Goal: Task Accomplishment & Management: Manage account settings

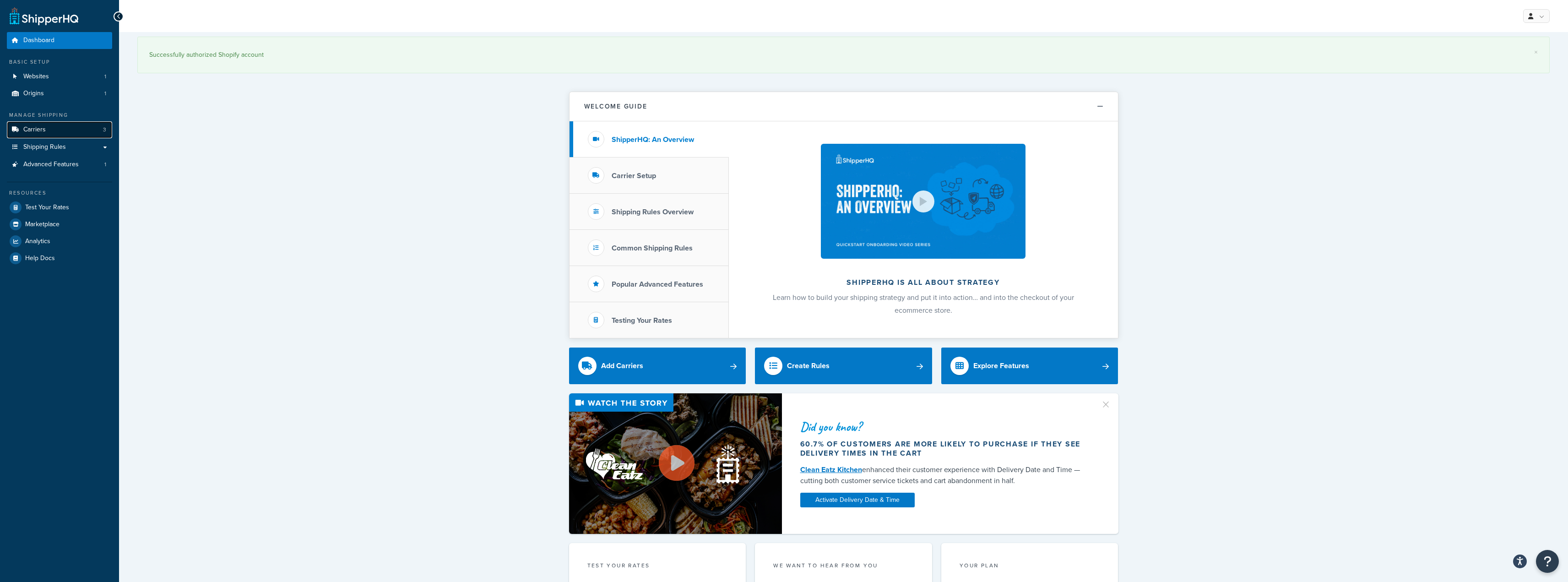
click at [49, 127] on link "Carriers 3" at bounding box center [59, 130] width 105 height 17
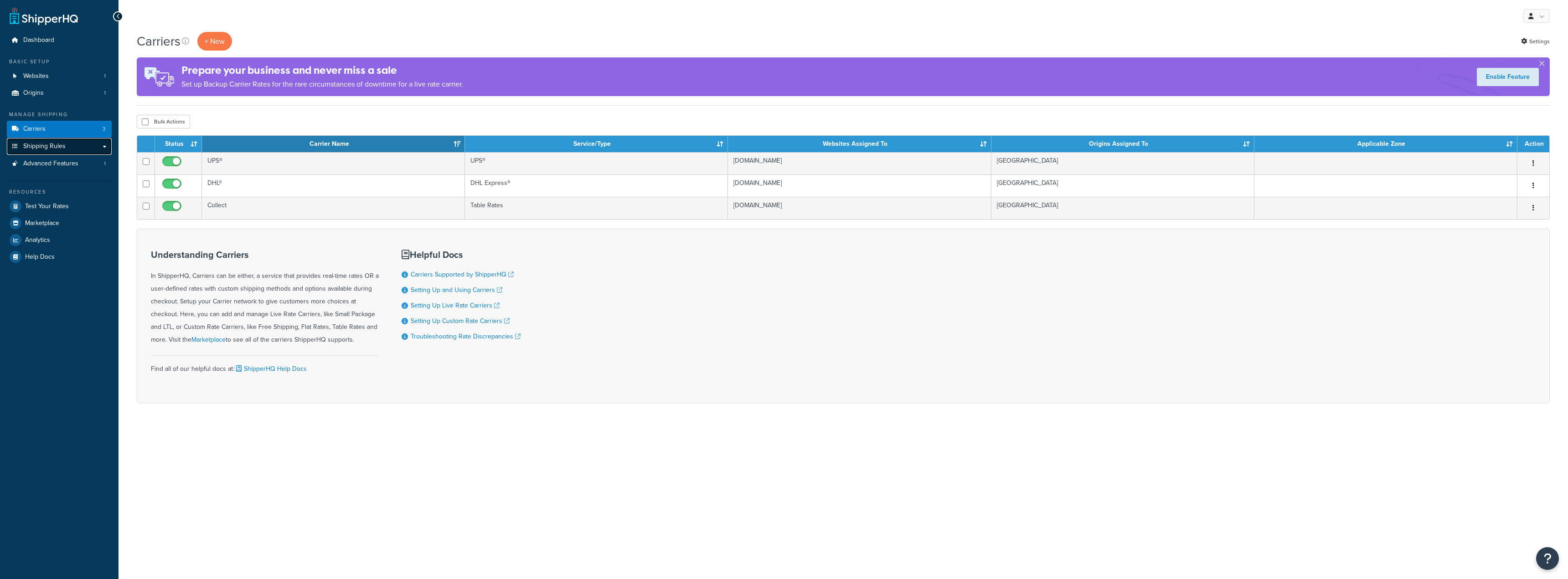
click at [51, 144] on span "Shipping Rules" at bounding box center [44, 146] width 43 height 8
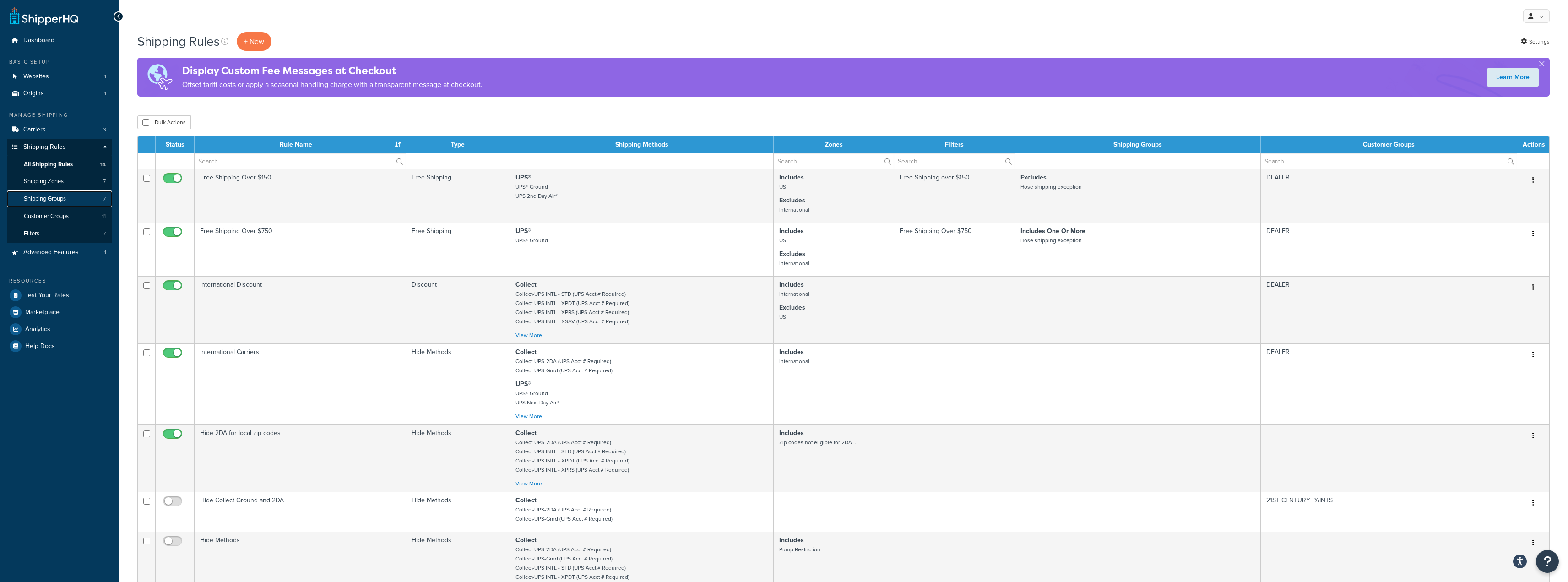
click at [55, 196] on span "Shipping Groups" at bounding box center [45, 199] width 42 height 8
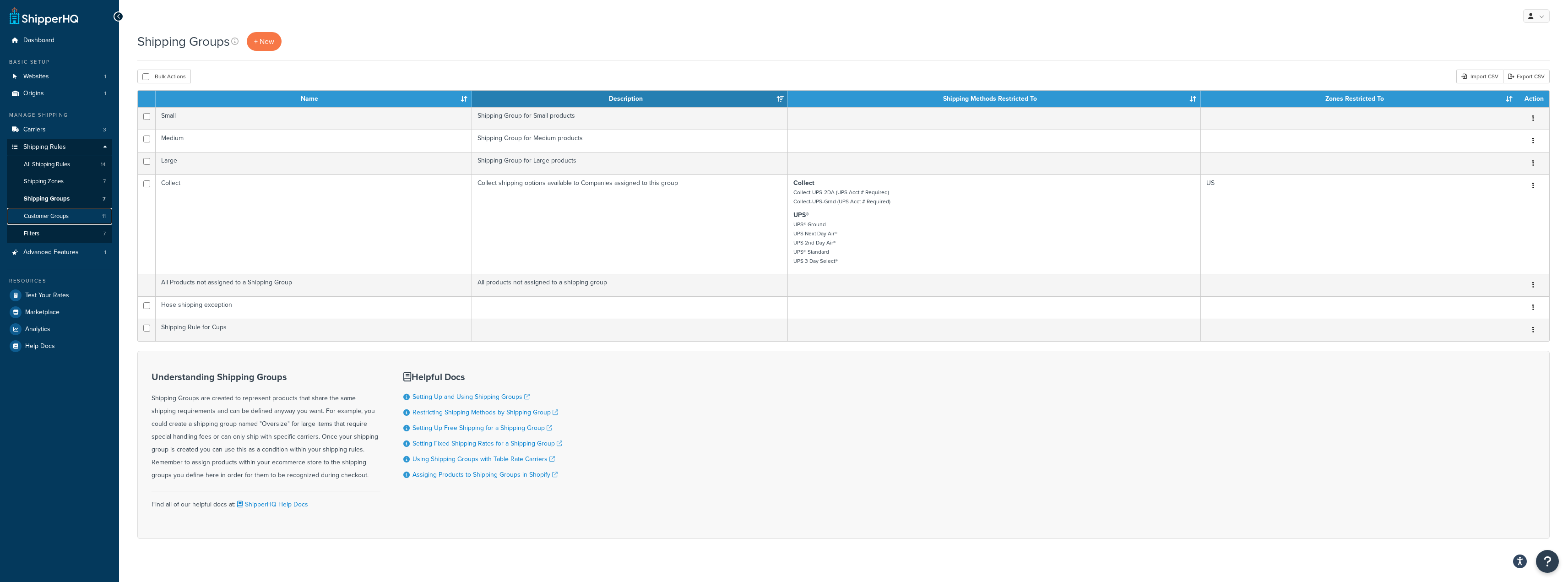
click at [63, 213] on span "Customer Groups" at bounding box center [46, 216] width 45 height 8
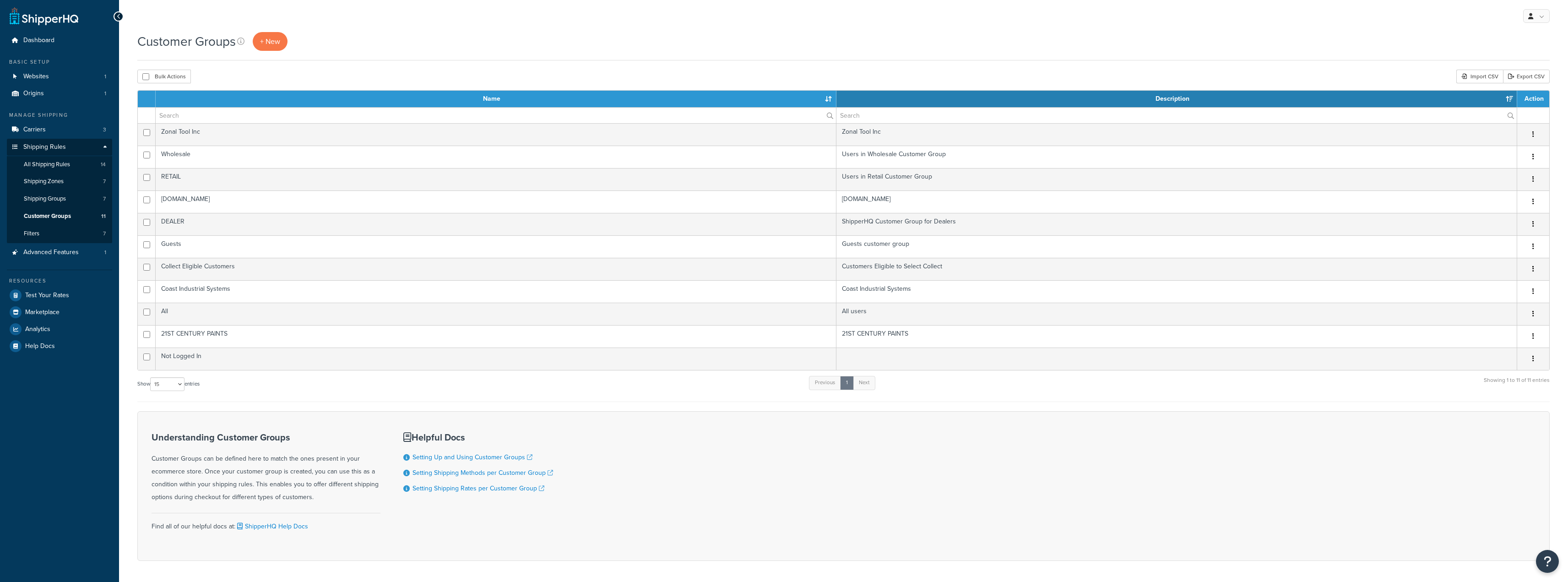
select select "15"
click at [35, 194] on link "Shipping Groups 7" at bounding box center [59, 199] width 105 height 17
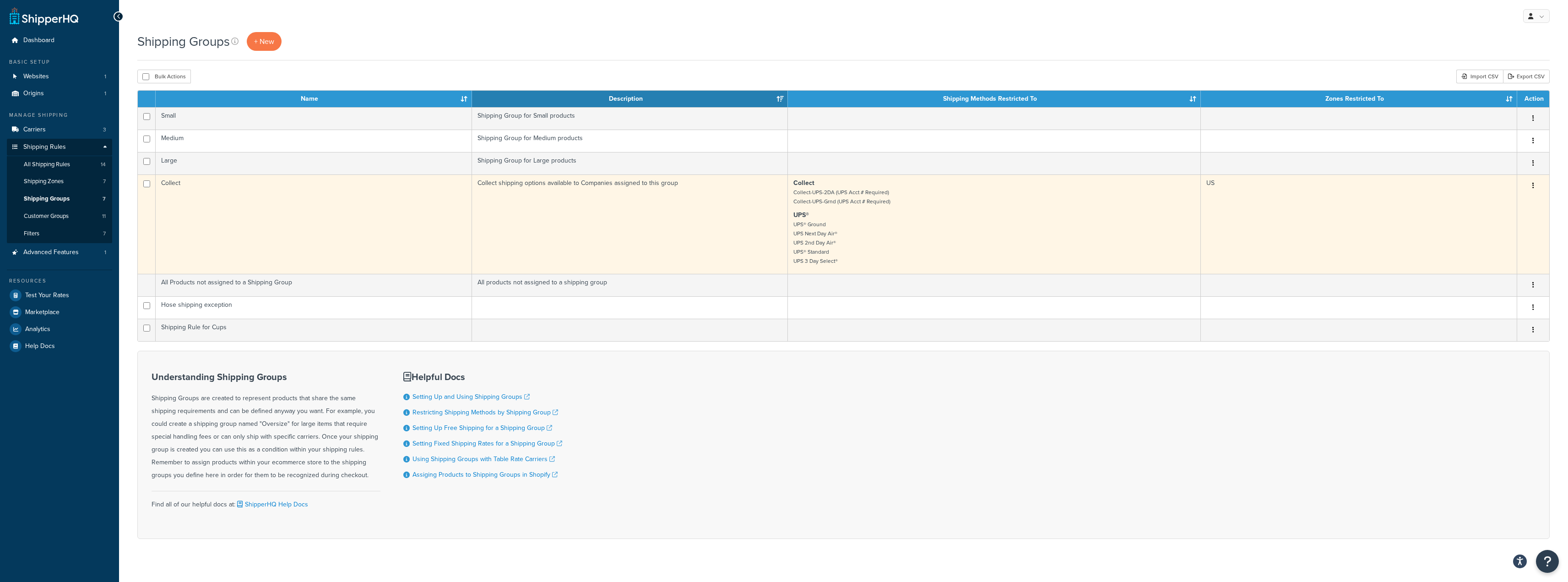
click at [756, 197] on td "Collect shipping options available to Companies assigned to this group" at bounding box center [630, 224] width 316 height 99
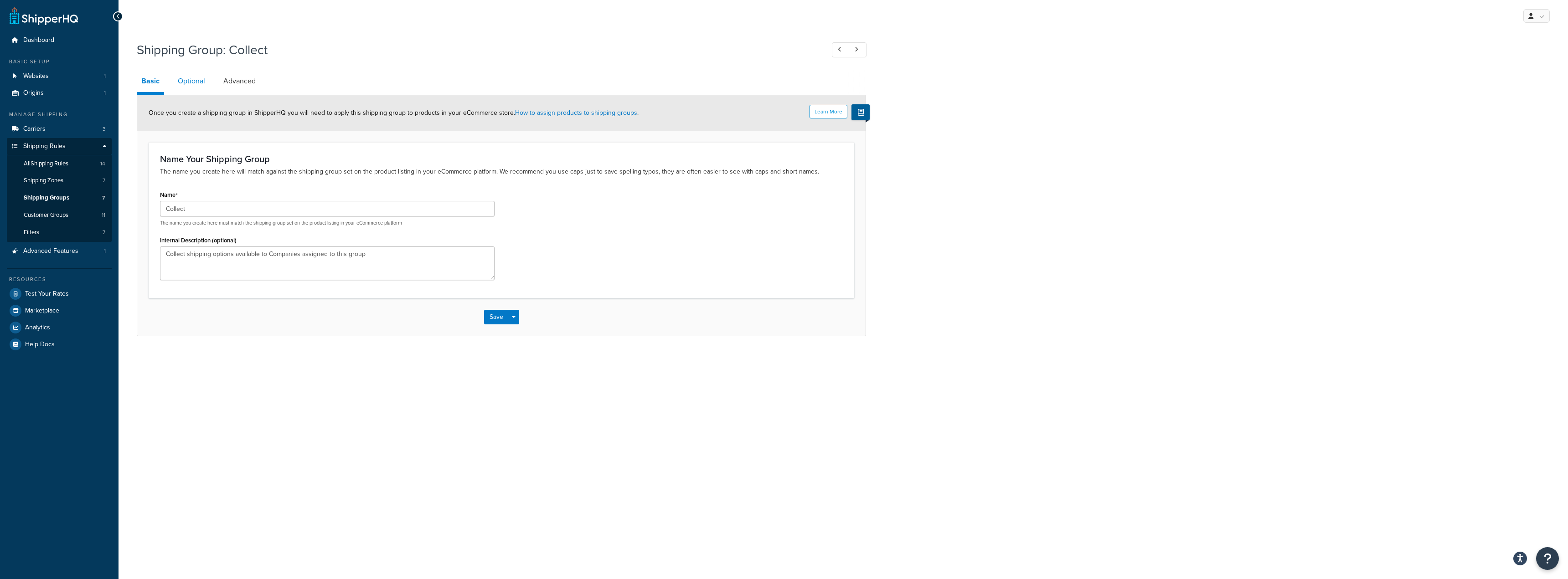
click at [198, 81] on link "Optional" at bounding box center [192, 81] width 37 height 22
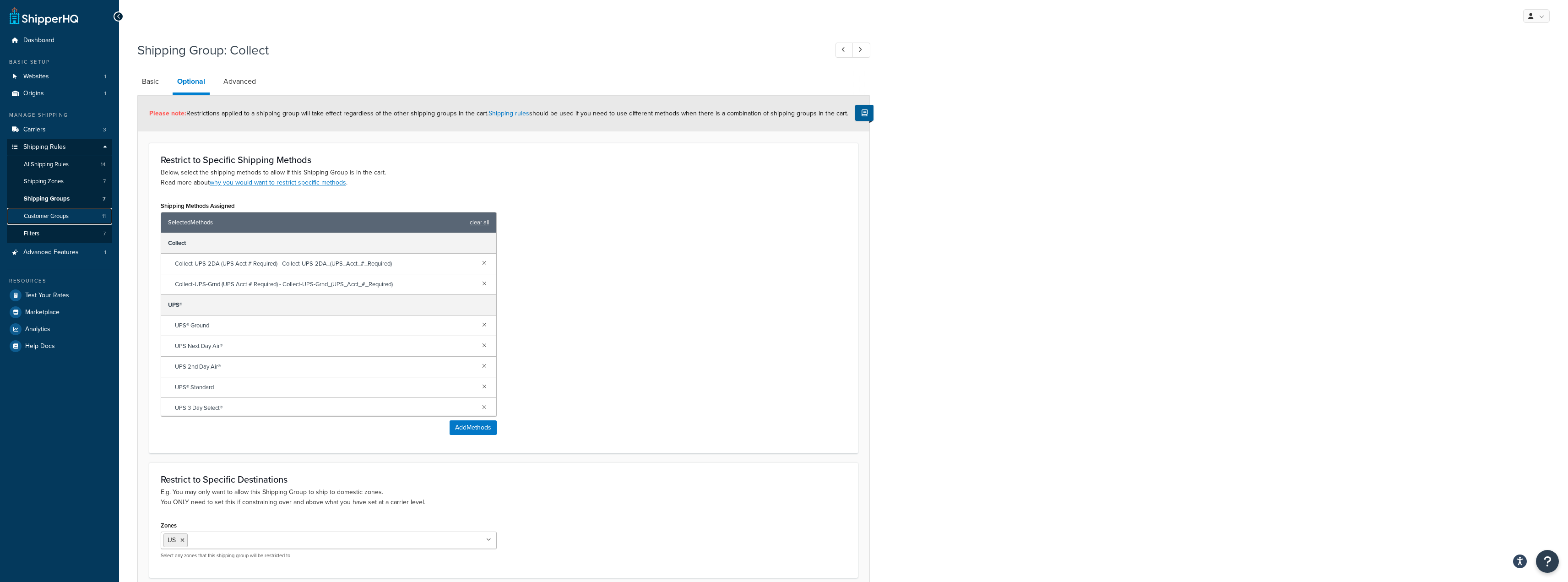
click at [37, 213] on span "Customer Groups" at bounding box center [46, 216] width 45 height 8
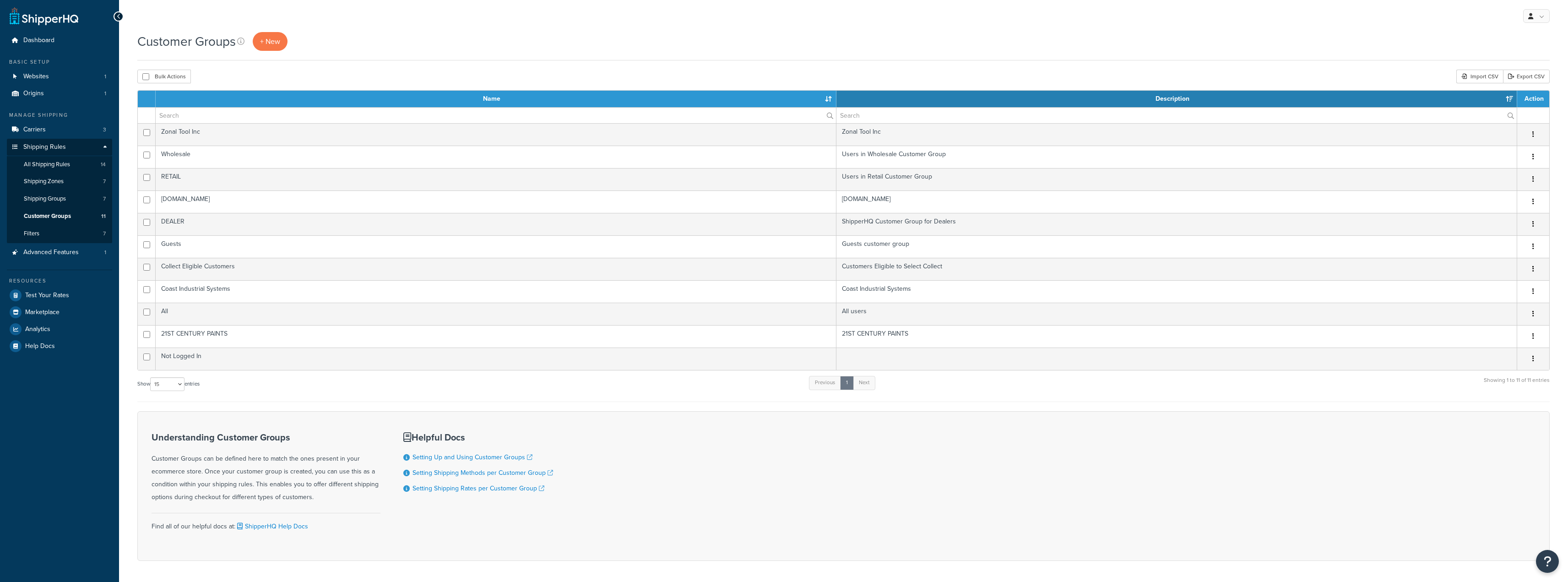
select select "15"
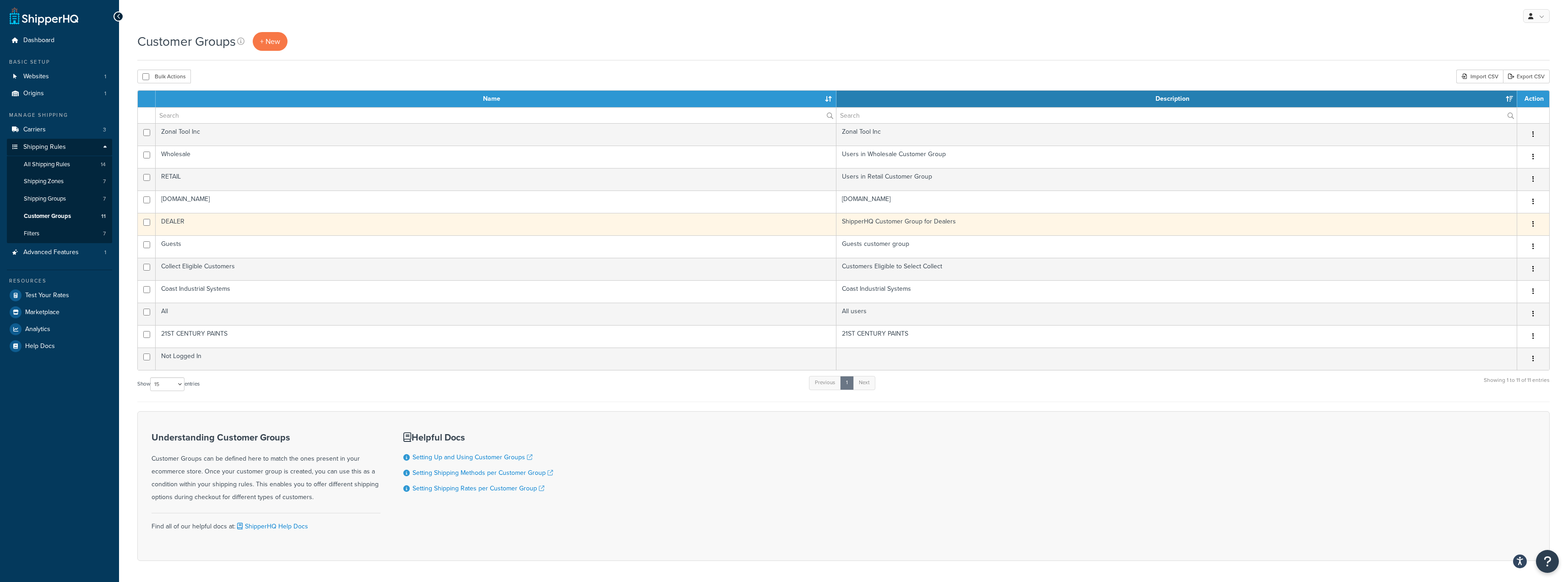
click at [184, 223] on td "DEALER" at bounding box center [496, 224] width 681 height 23
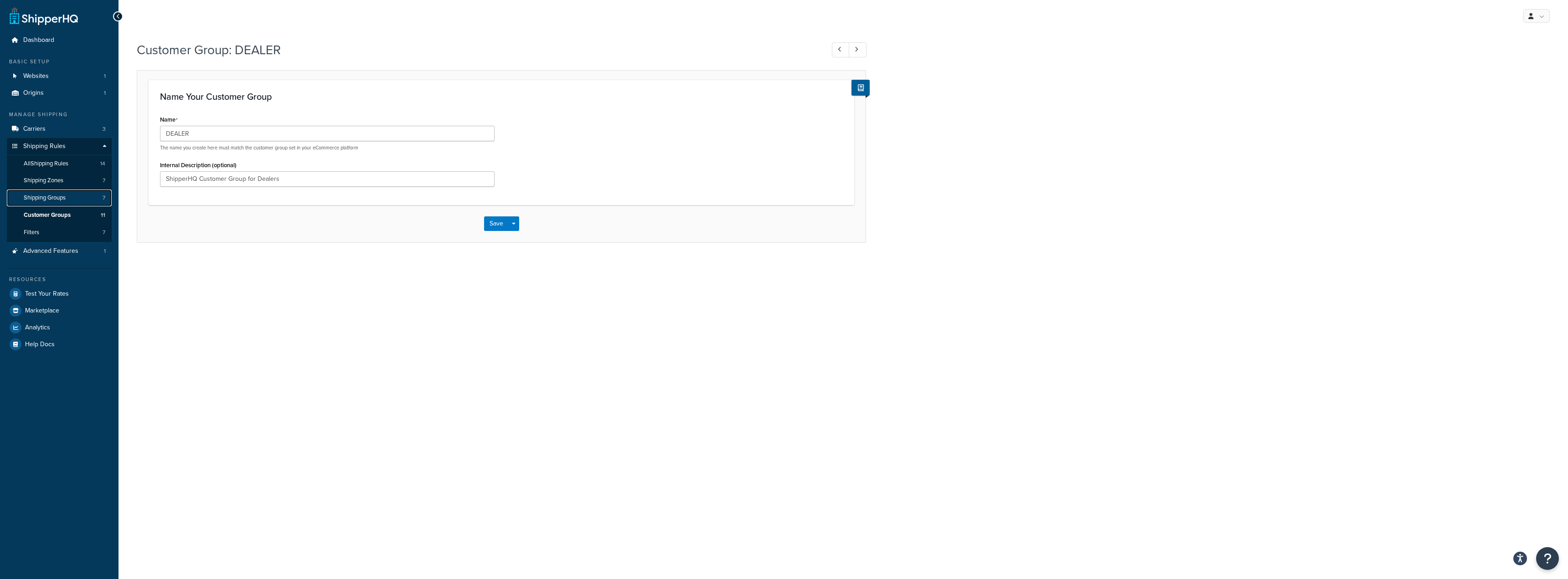
click at [59, 196] on span "Shipping Groups" at bounding box center [44, 198] width 42 height 8
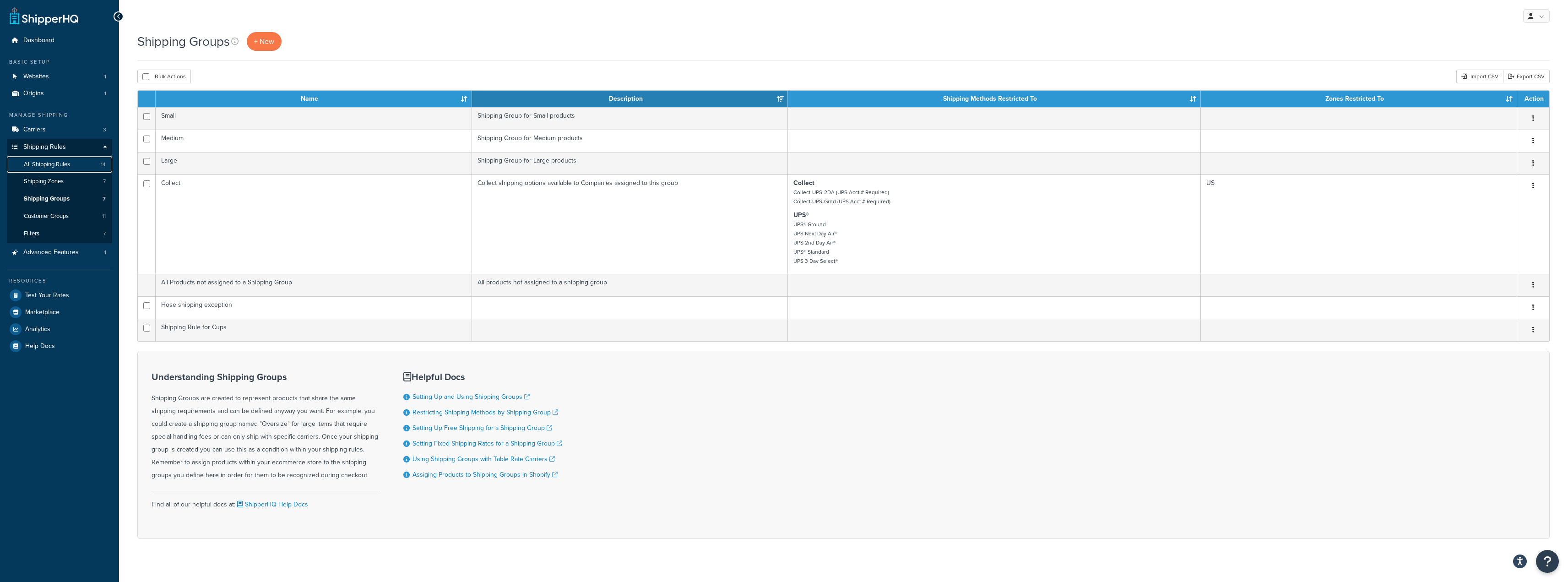
click at [74, 164] on link "All Shipping Rules 14" at bounding box center [59, 164] width 105 height 17
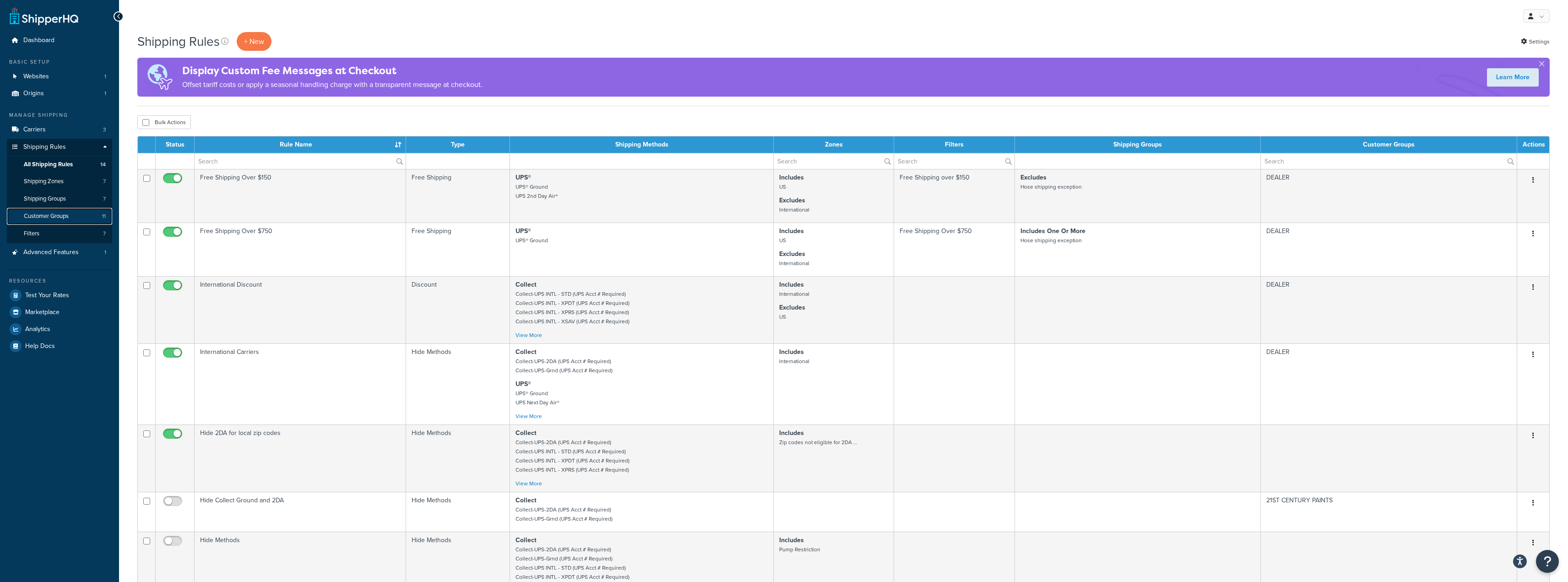
click at [56, 213] on span "Customer Groups" at bounding box center [46, 216] width 45 height 8
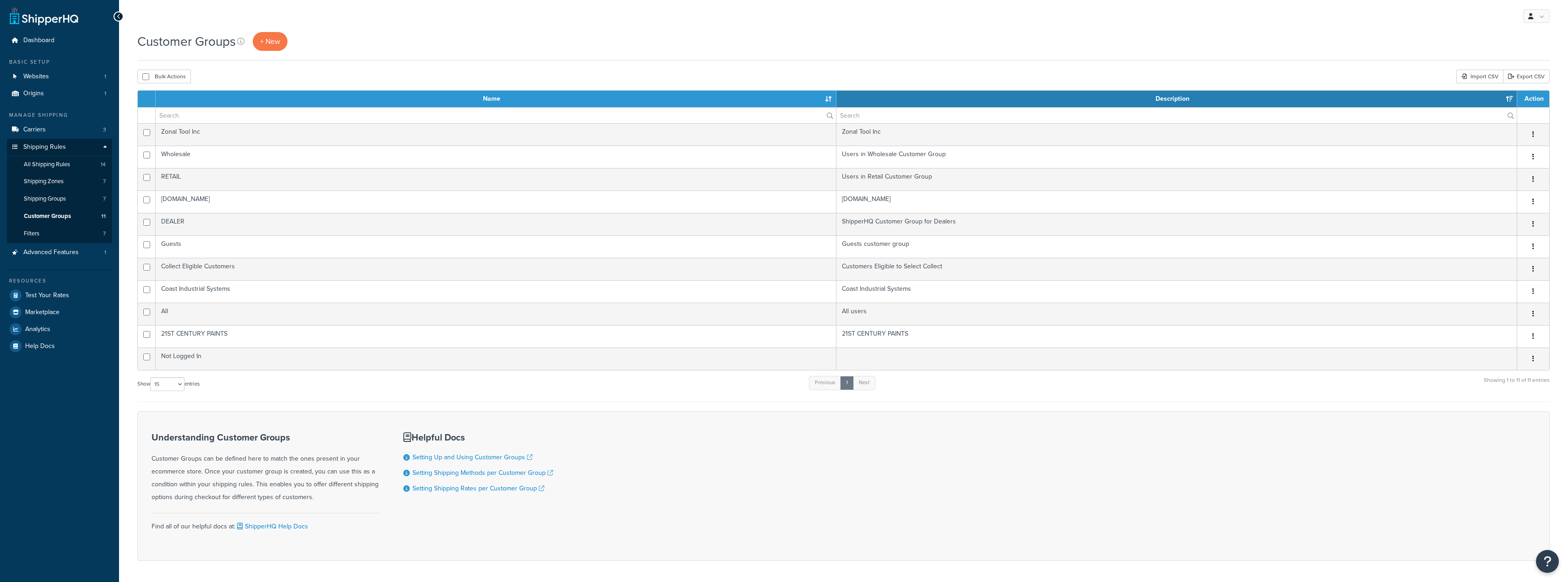
select select "15"
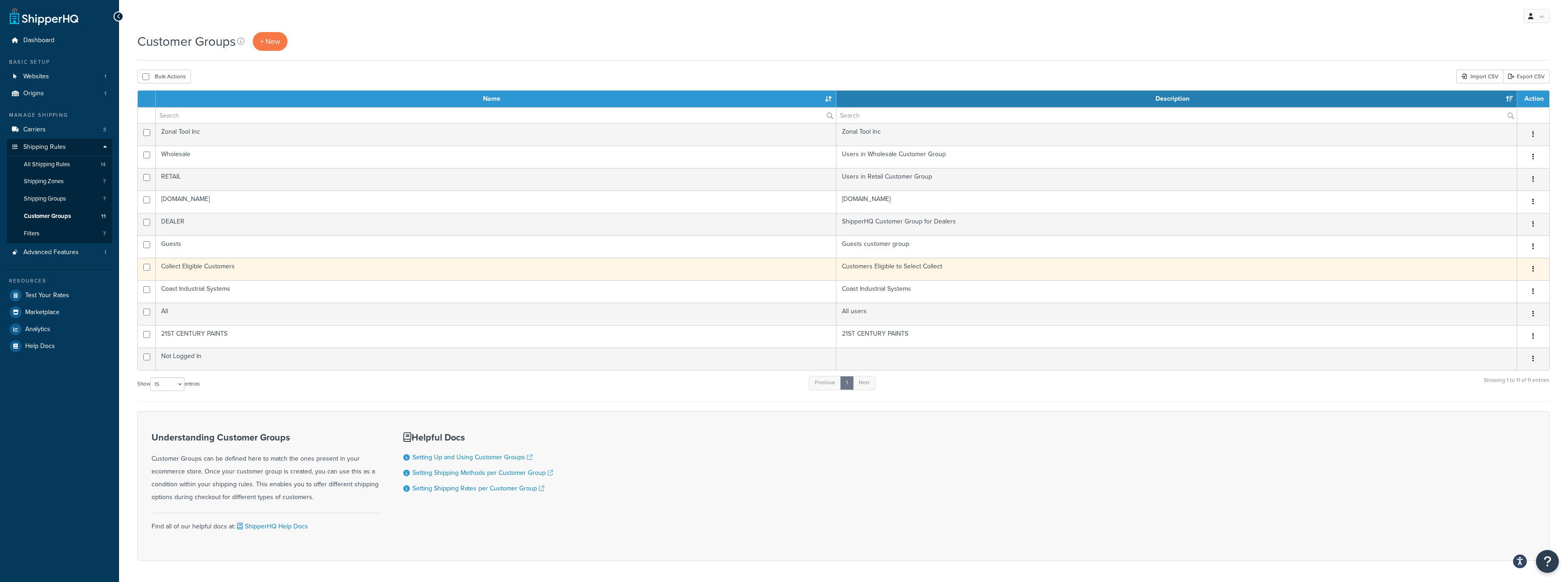
click at [1536, 270] on button "button" at bounding box center [1533, 269] width 13 height 15
click at [1471, 286] on icon at bounding box center [1468, 287] width 6 height 6
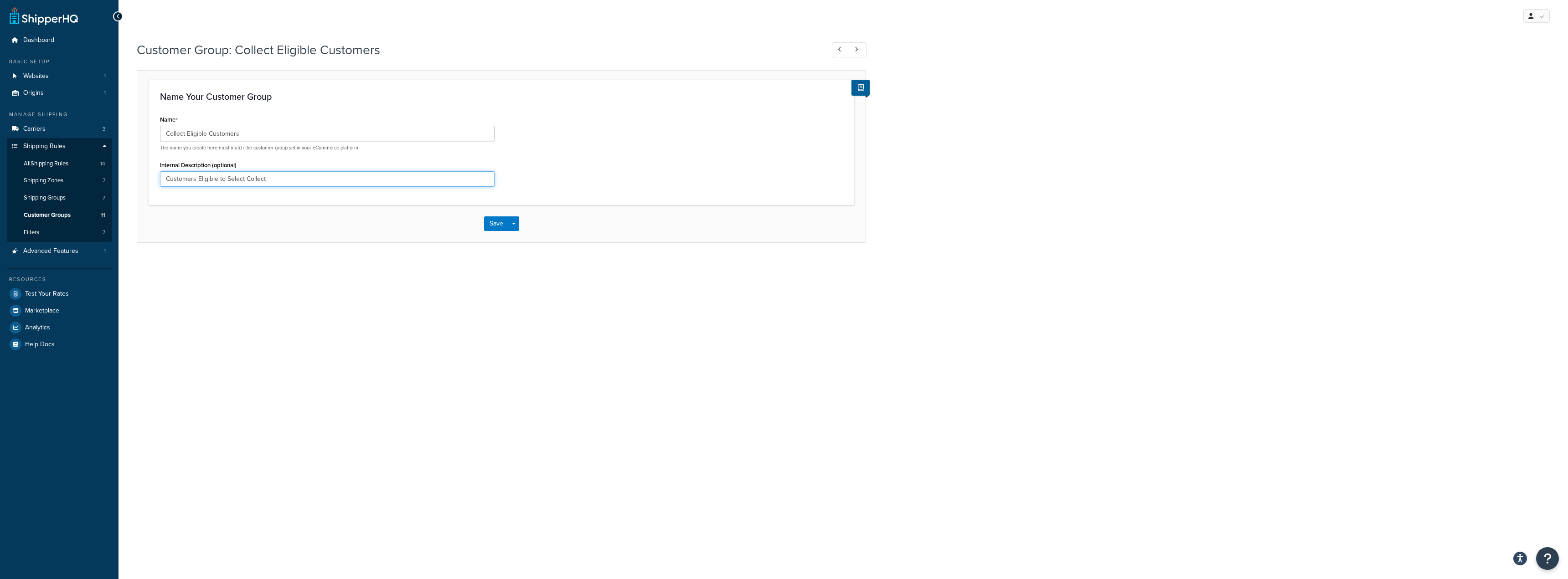
click at [285, 179] on input "Customers Eligible to Select Collect" at bounding box center [327, 179] width 335 height 15
click at [63, 194] on span "Shipping Groups" at bounding box center [44, 198] width 42 height 8
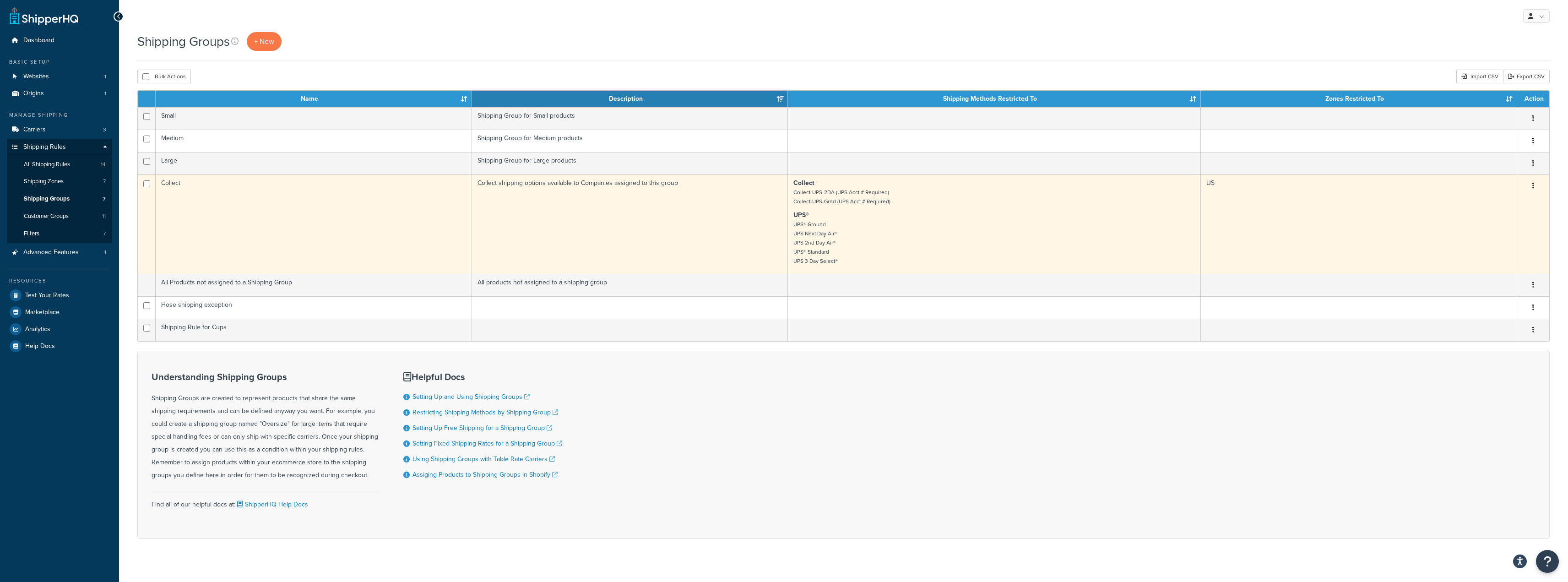
click at [260, 214] on td "Collect" at bounding box center [314, 224] width 316 height 99
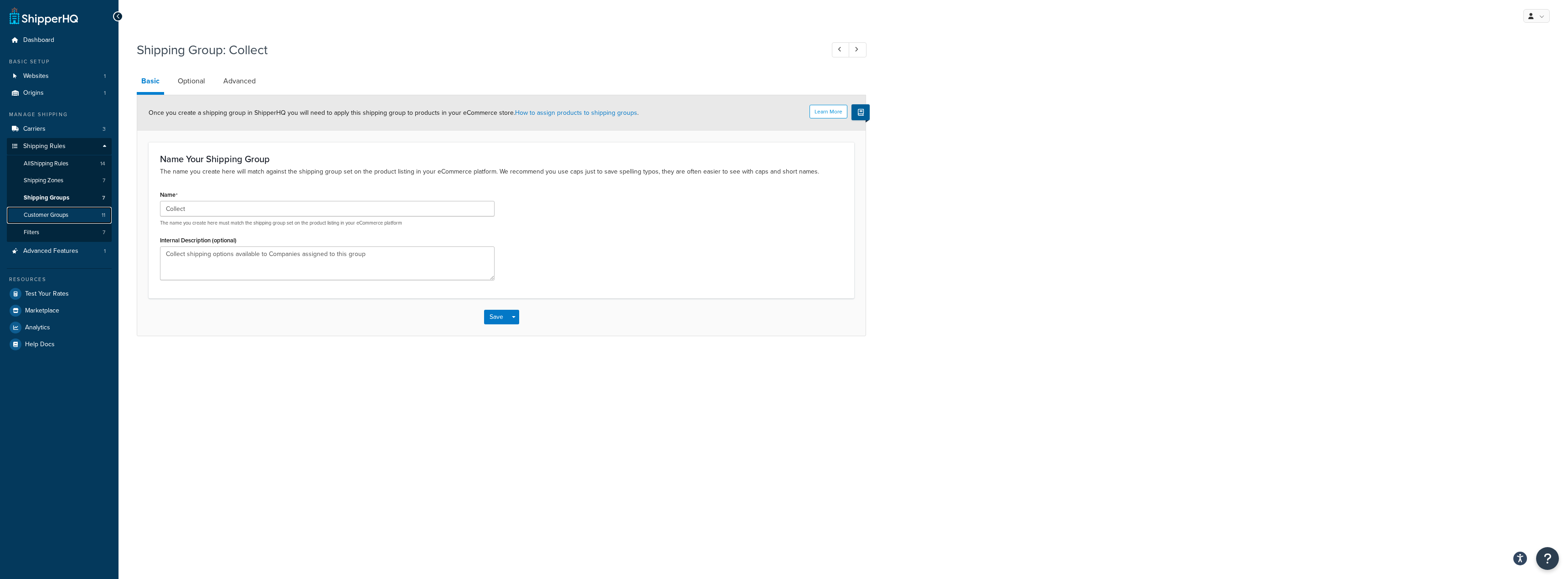
click at [70, 215] on link "Customer Groups 11" at bounding box center [59, 215] width 105 height 17
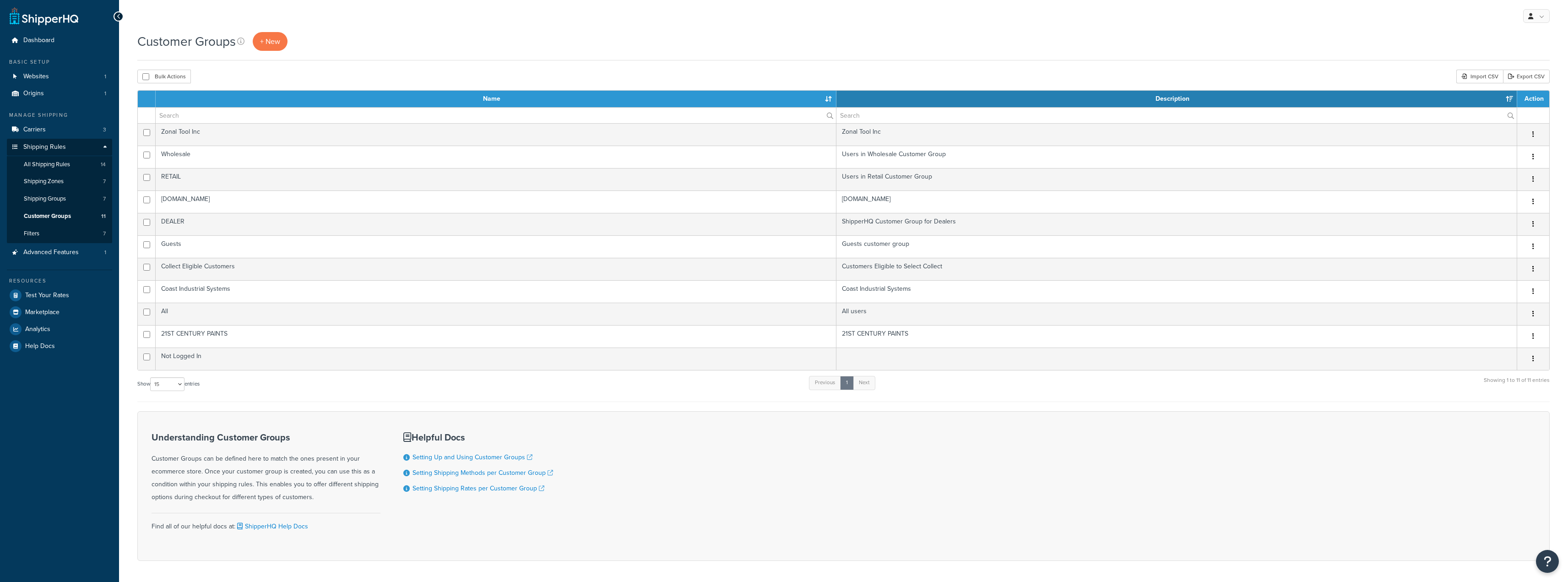
select select "15"
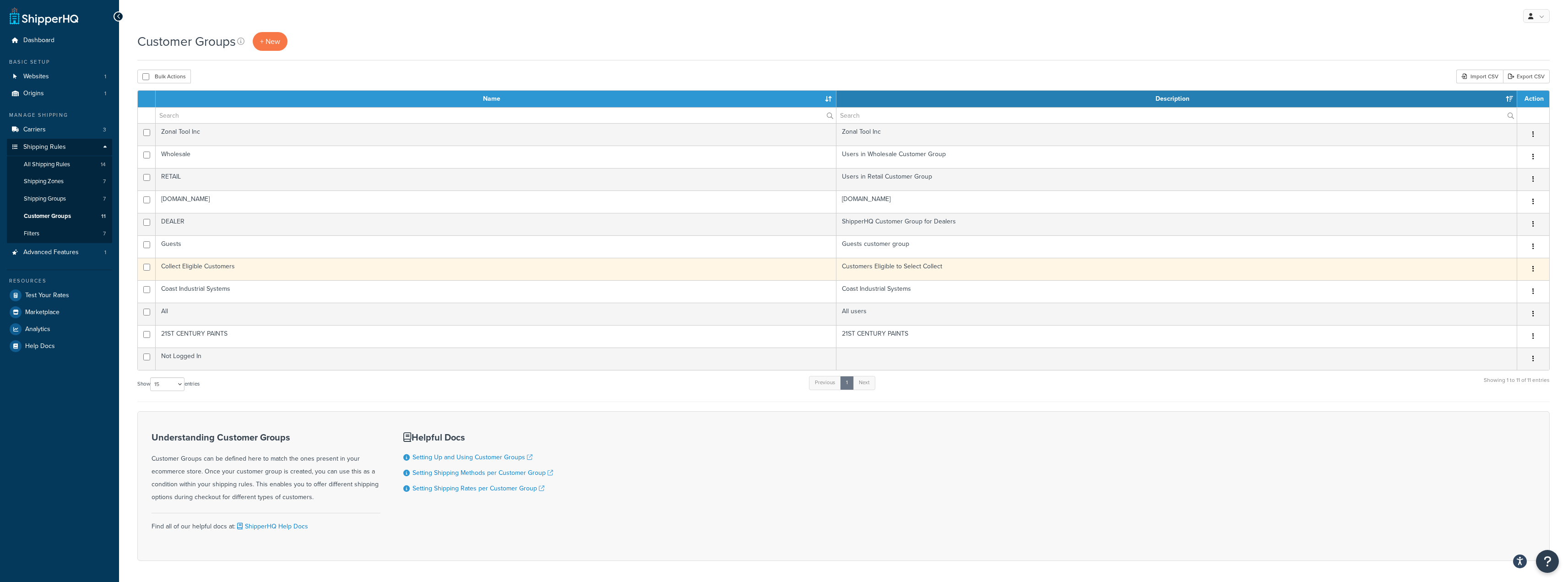
click at [235, 264] on td "Collect Eligible Customers" at bounding box center [496, 269] width 681 height 23
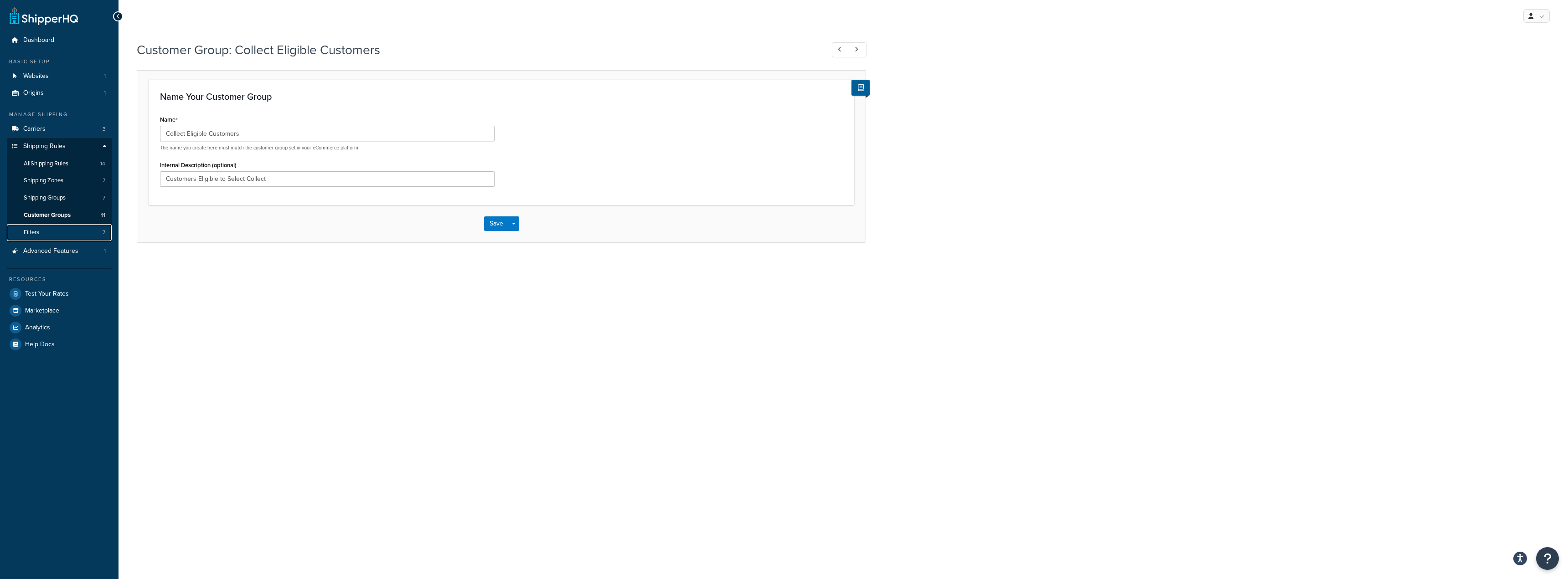
click at [84, 233] on link "Filters 7" at bounding box center [59, 232] width 105 height 17
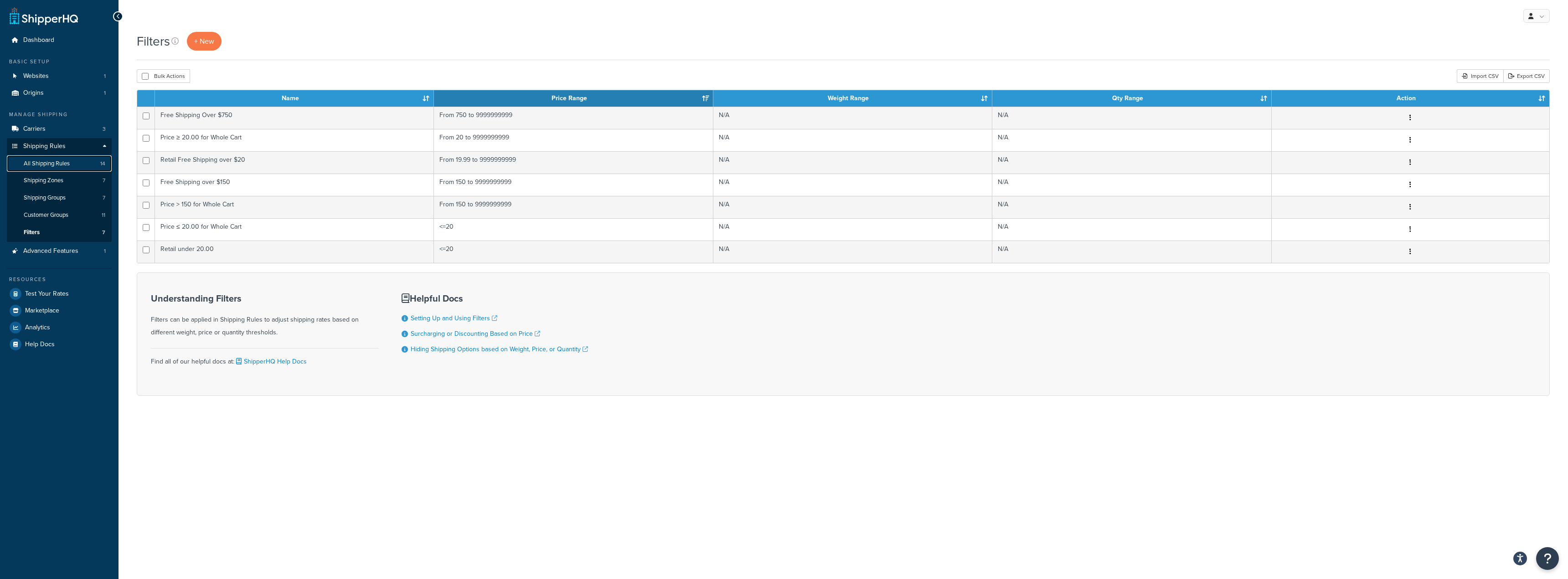
click at [66, 164] on span "All Shipping Rules" at bounding box center [47, 164] width 46 height 8
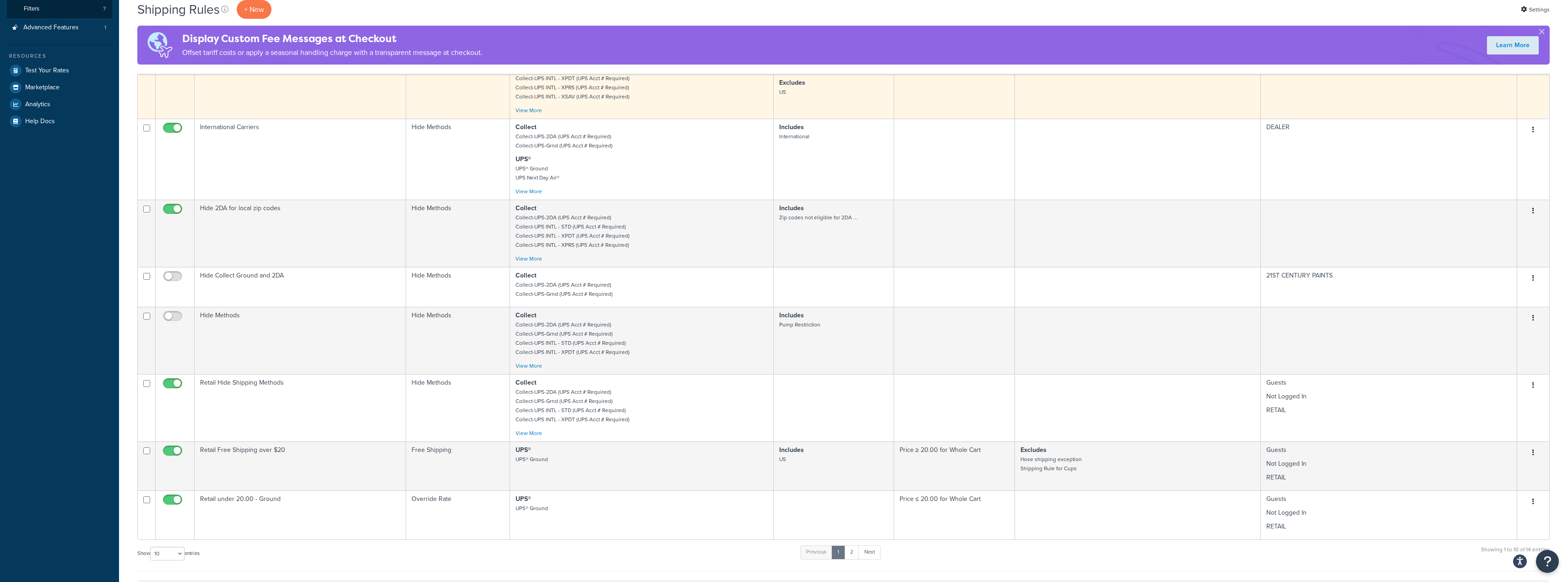
scroll to position [229, 0]
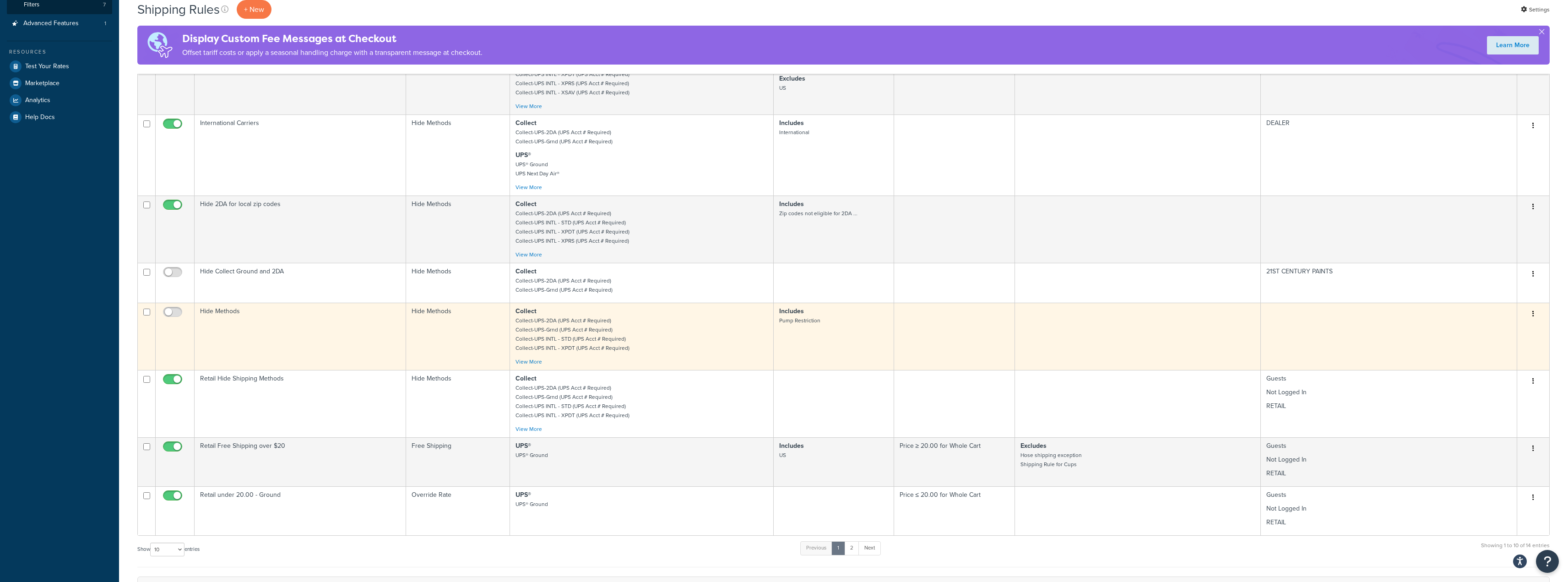
click at [327, 329] on td "Hide Methods" at bounding box center [300, 336] width 212 height 67
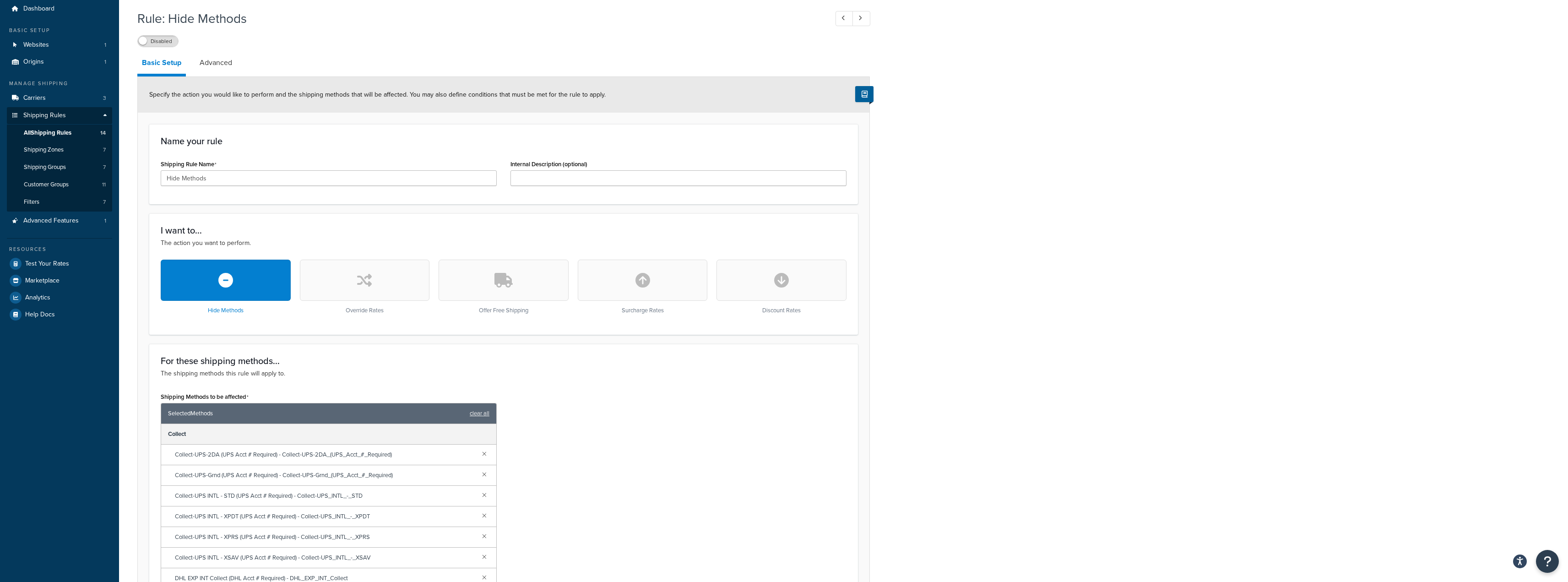
scroll to position [21, 0]
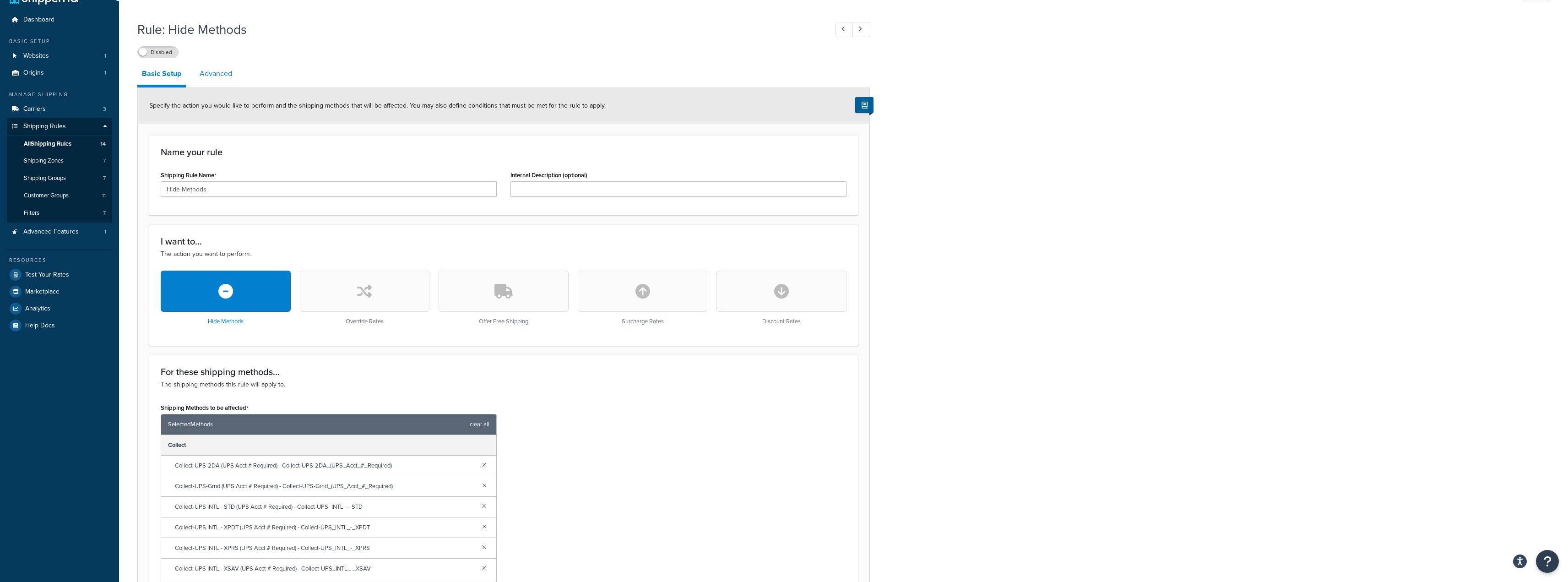
click at [216, 72] on link "Advanced" at bounding box center [216, 74] width 42 height 22
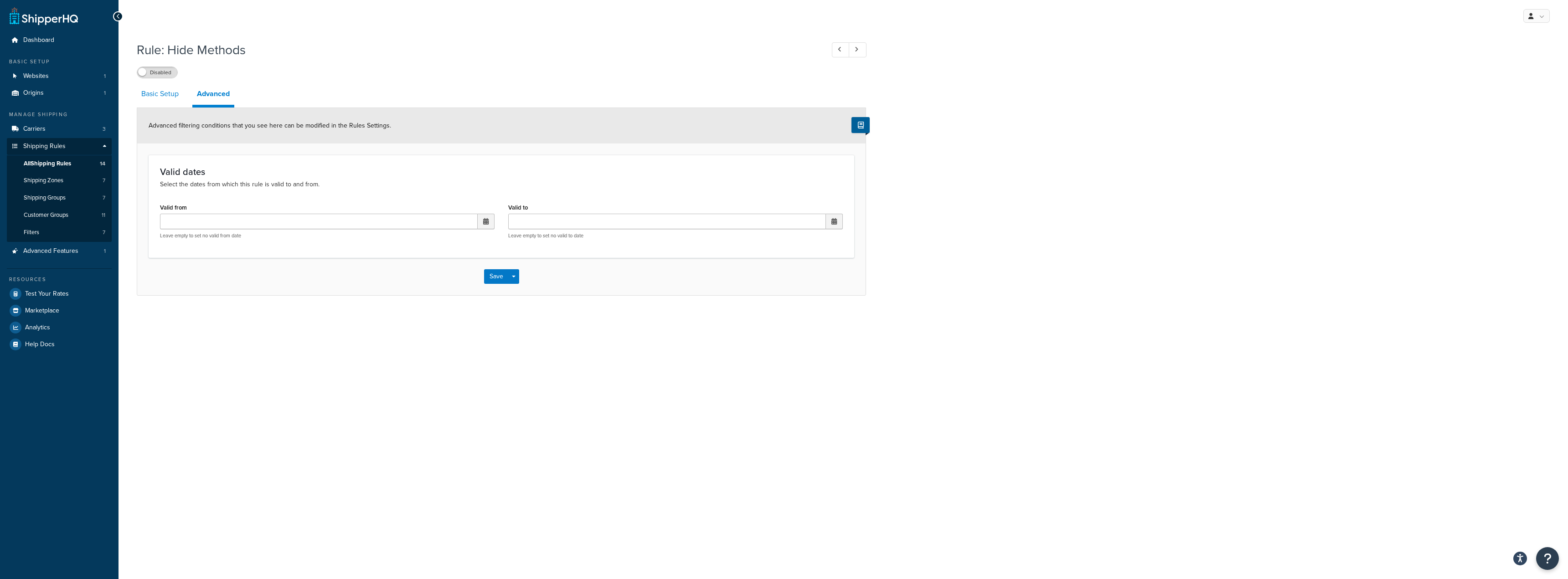
click at [173, 88] on link "Basic Setup" at bounding box center [160, 94] width 46 height 22
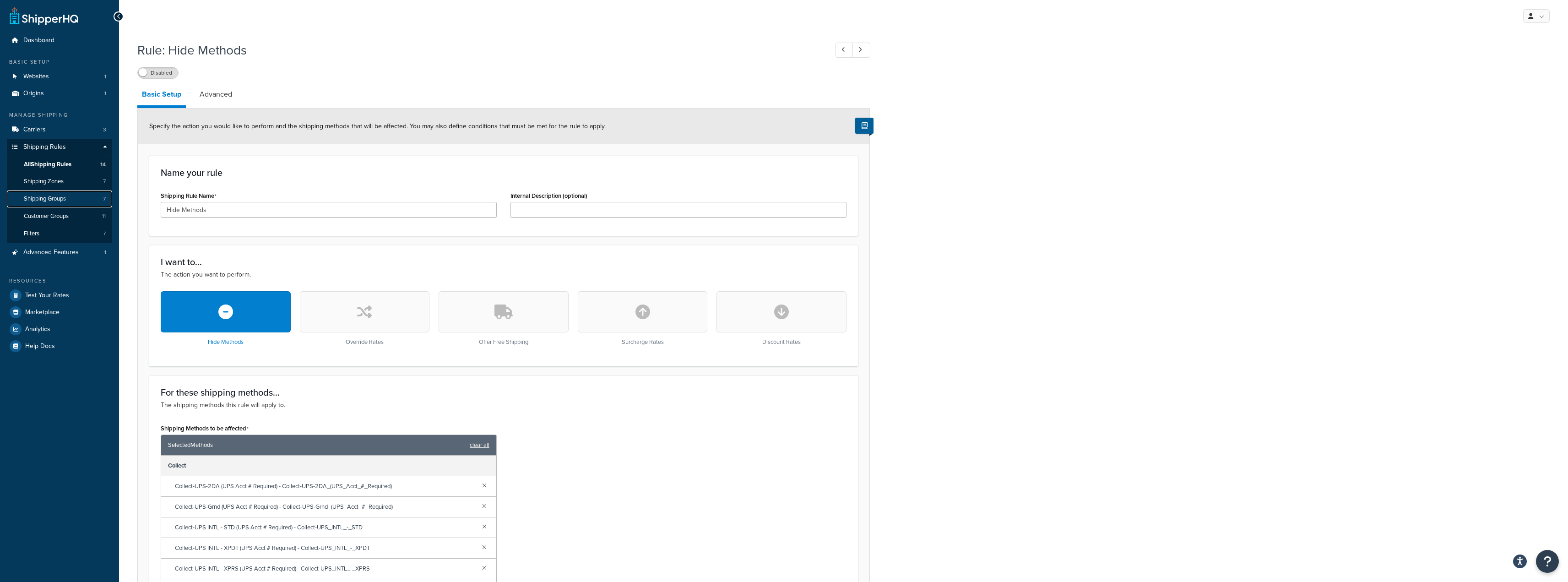
click at [48, 195] on span "Shipping Groups" at bounding box center [45, 199] width 42 height 8
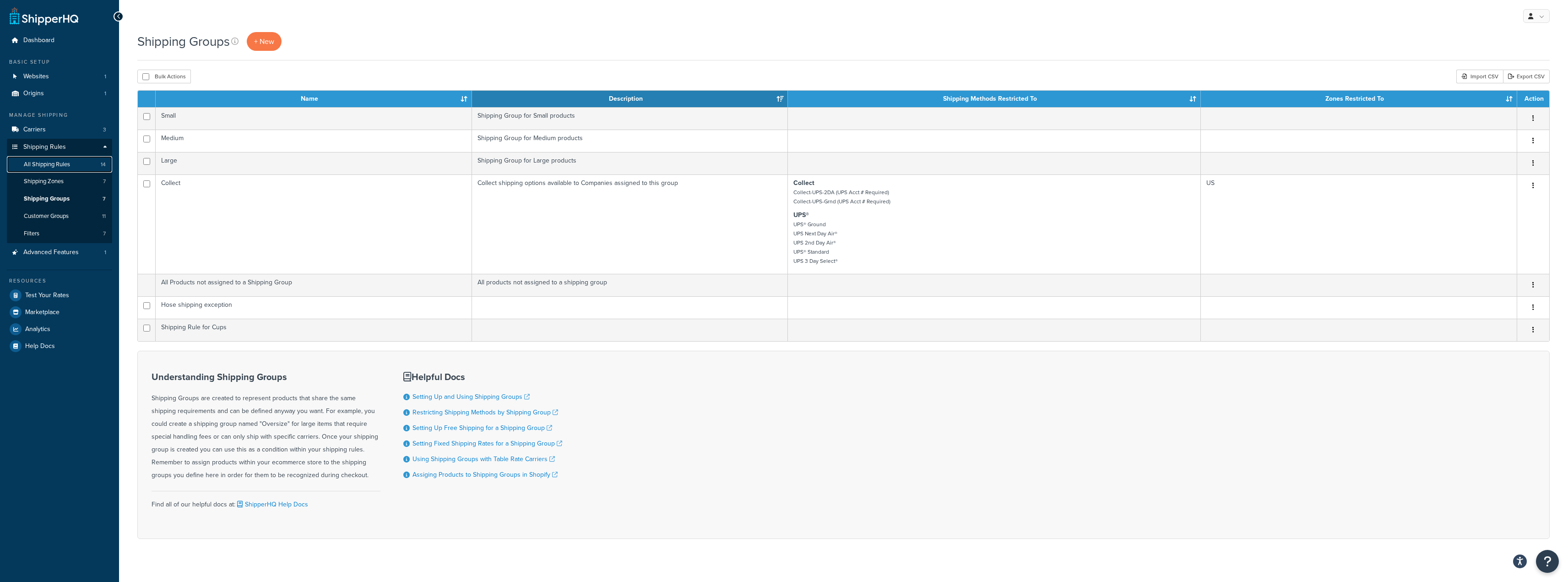
click at [68, 167] on span "All Shipping Rules" at bounding box center [47, 164] width 46 height 8
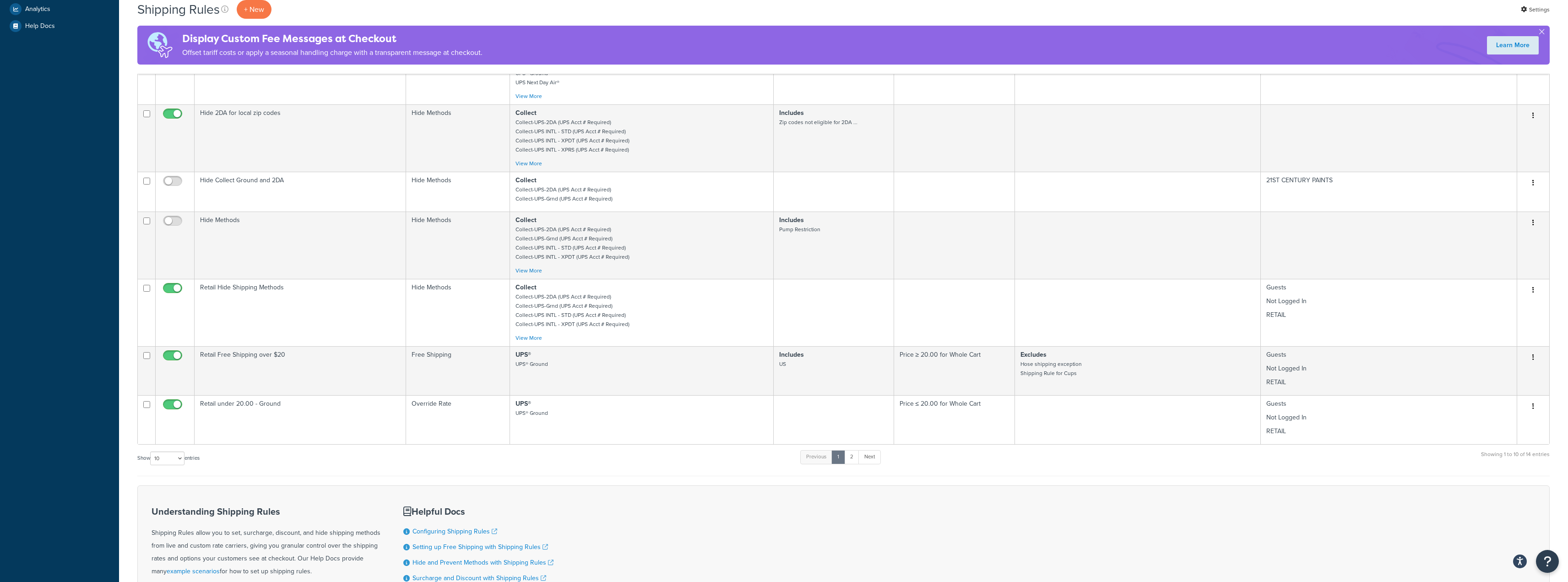
scroll to position [320, 0]
click at [856, 461] on link "2" at bounding box center [852, 456] width 15 height 13
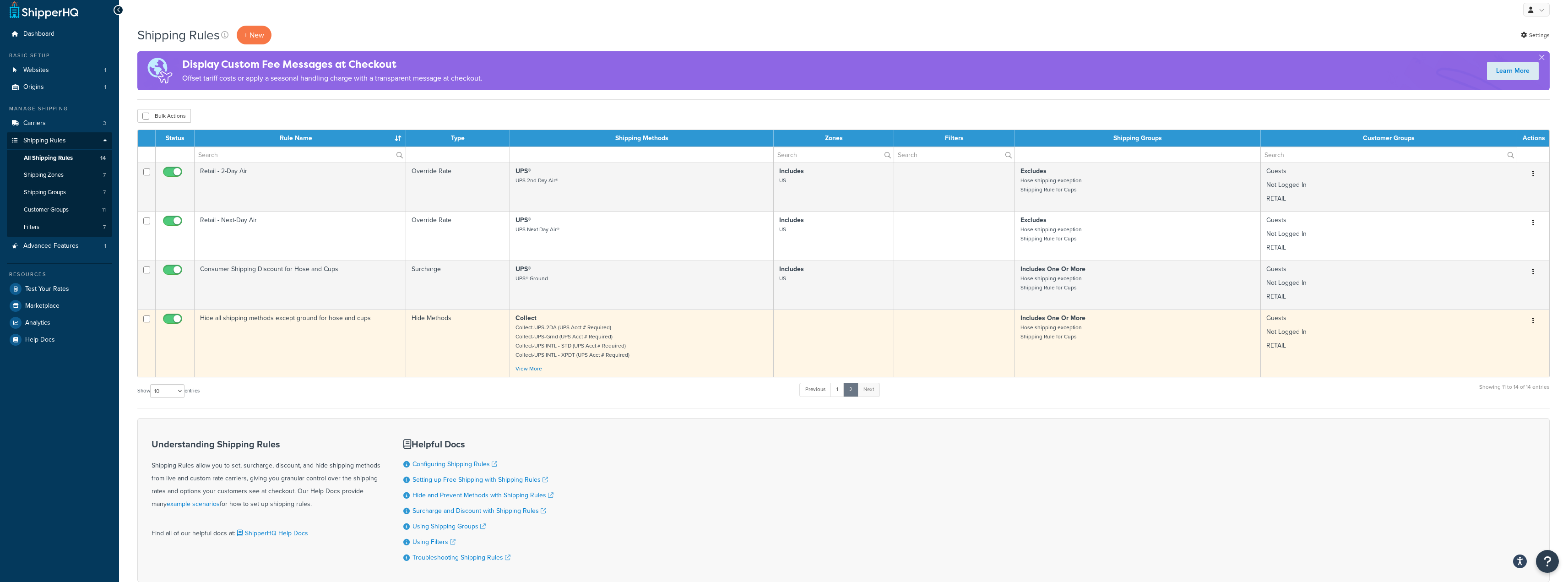
scroll to position [0, 0]
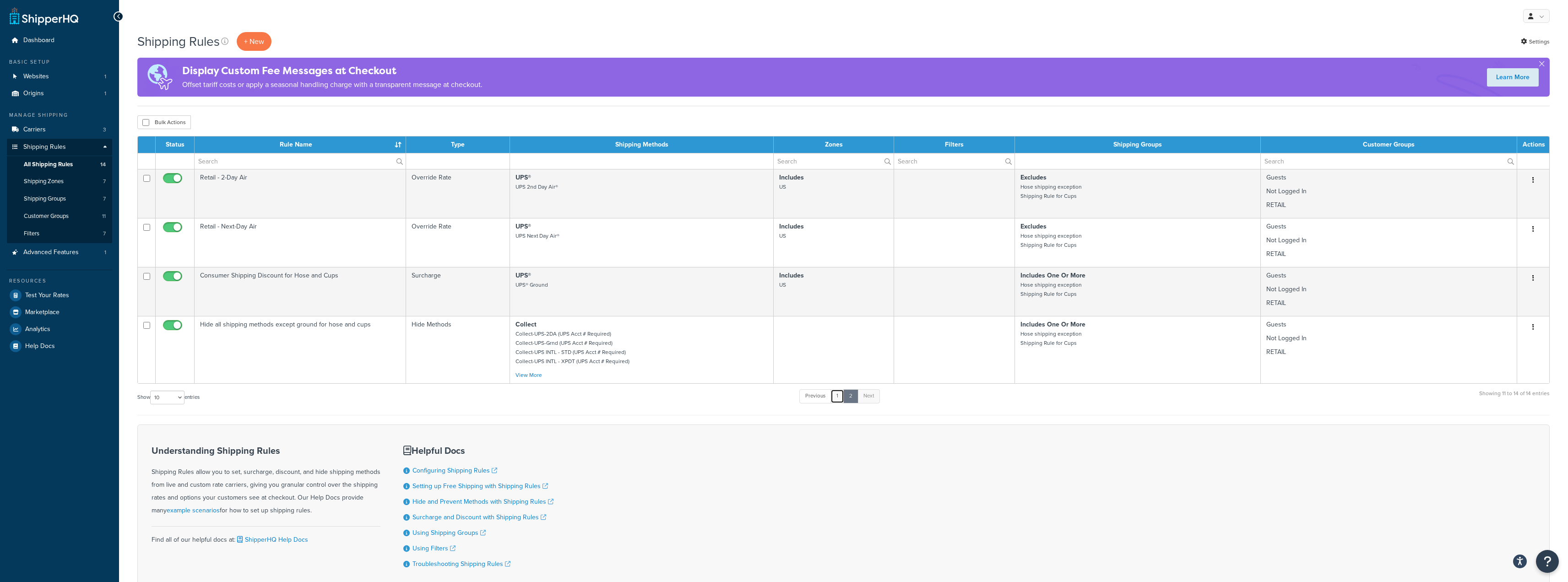
click at [836, 396] on link "1" at bounding box center [837, 396] width 13 height 13
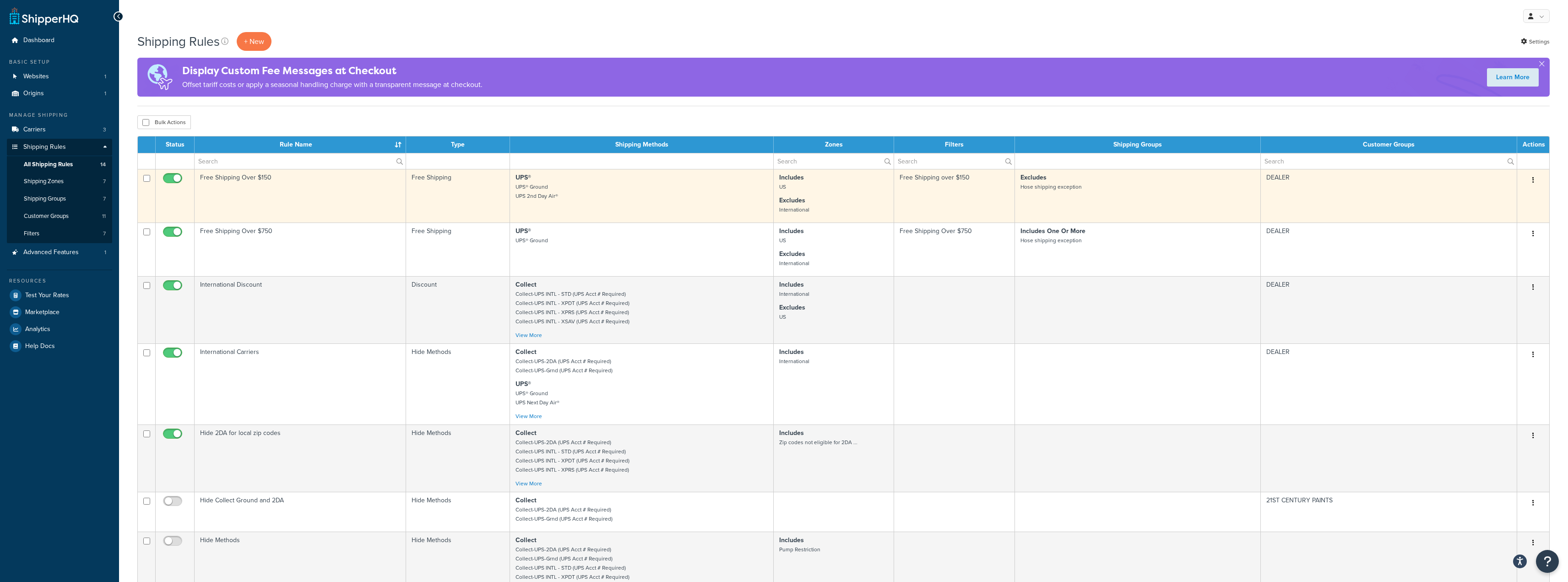
click at [1532, 176] on button "button" at bounding box center [1533, 180] width 13 height 15
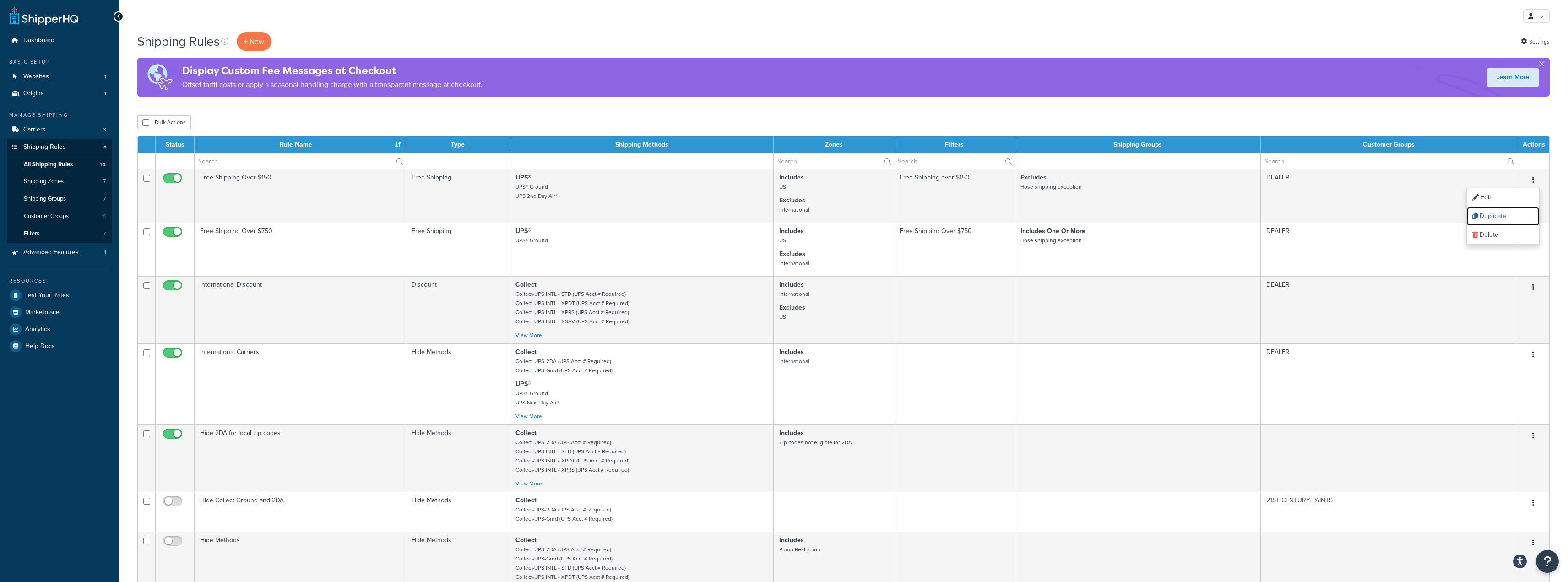
drag, startPoint x: 1504, startPoint y: 216, endPoint x: 834, endPoint y: 26, distance: 696.4
click at [1504, 216] on link "Duplicate" at bounding box center [1503, 216] width 72 height 19
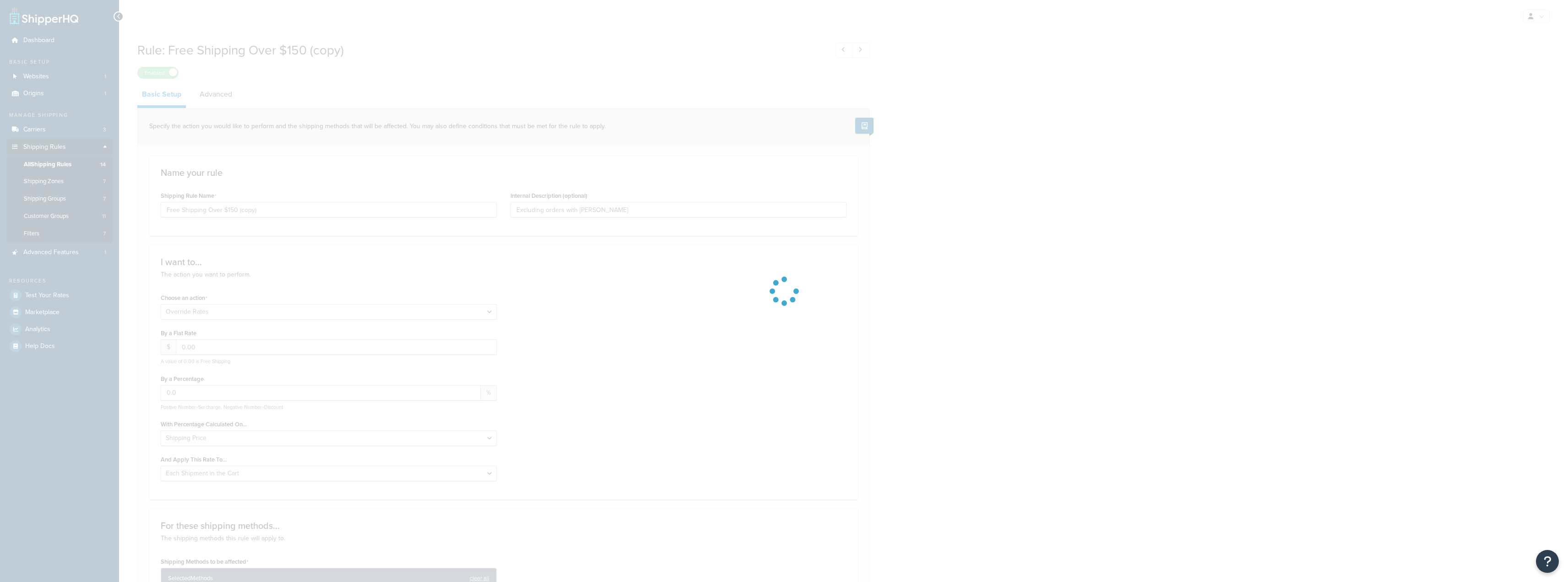
select select "OVERRIDE"
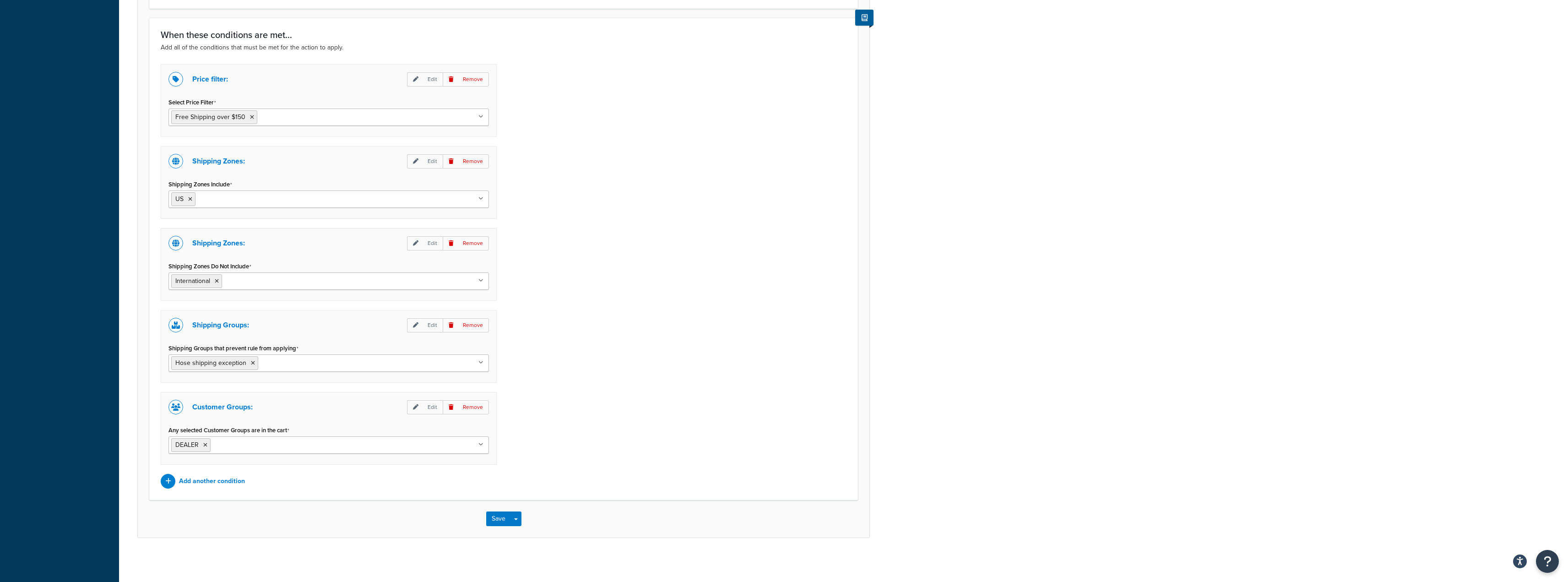
scroll to position [610, 0]
click at [203, 442] on icon at bounding box center [205, 443] width 4 height 6
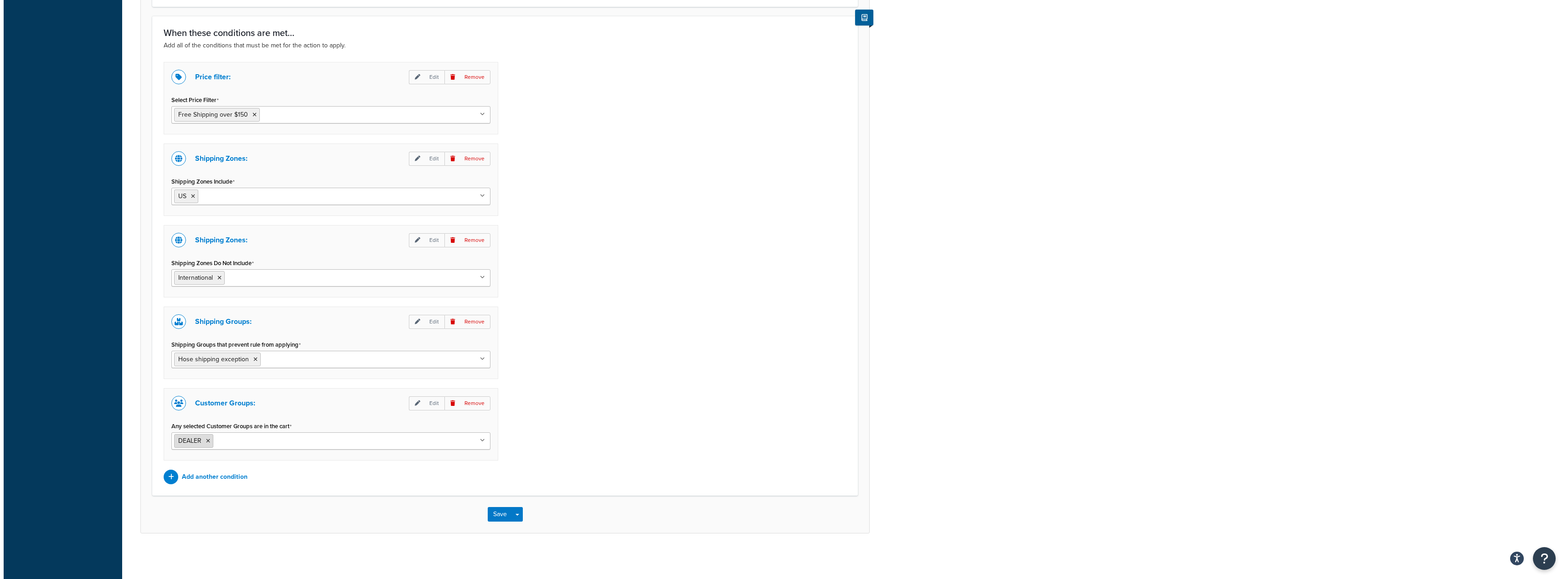
scroll to position [525, 0]
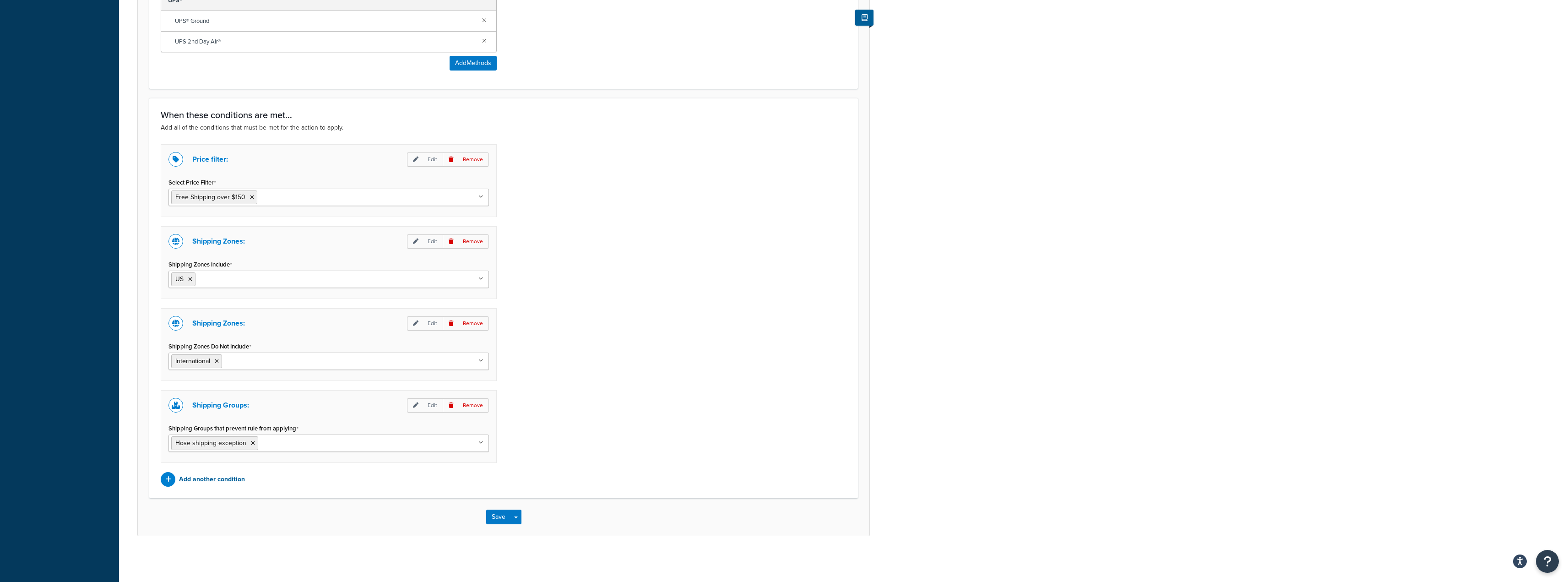
click at [240, 482] on p "Add another condition" at bounding box center [212, 479] width 66 height 13
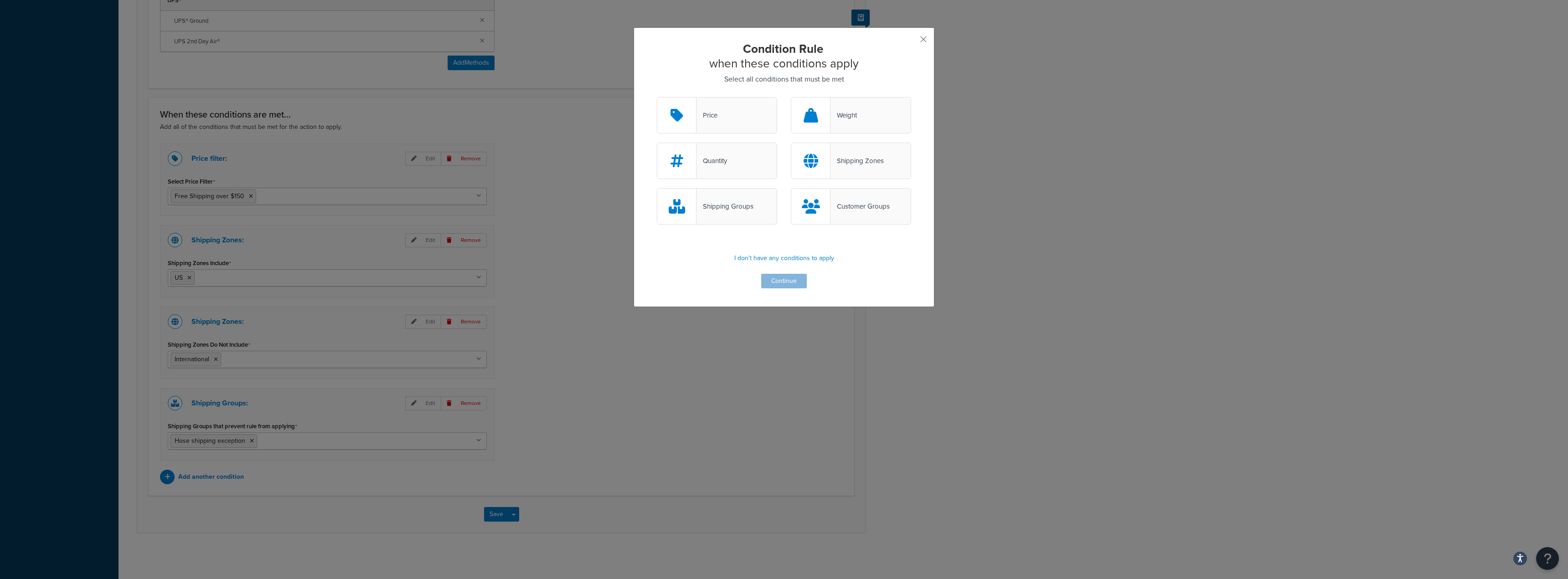
click at [828, 199] on div "Customer Groups" at bounding box center [851, 206] width 121 height 36
click at [0, 0] on input "Customer Groups" at bounding box center [0, 0] width 0 height 0
click at [788, 280] on button "Continue" at bounding box center [784, 281] width 46 height 15
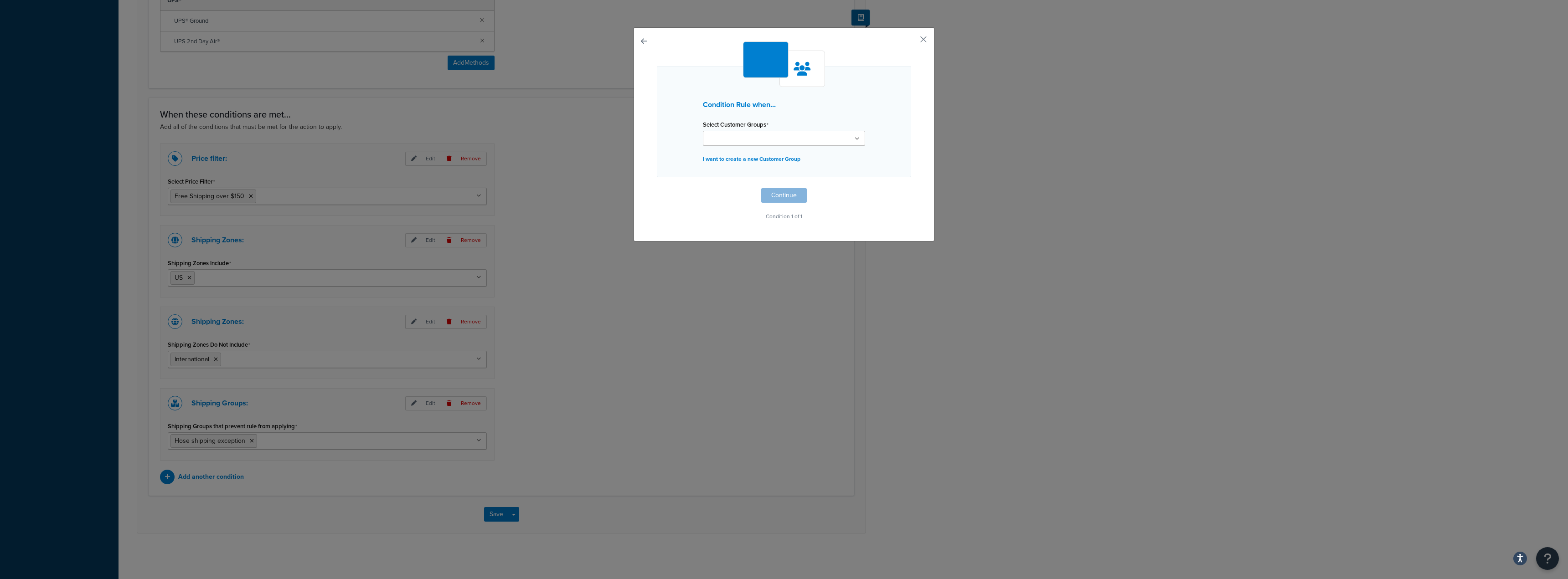
click at [754, 136] on input "Select Customer Groups" at bounding box center [746, 139] width 81 height 10
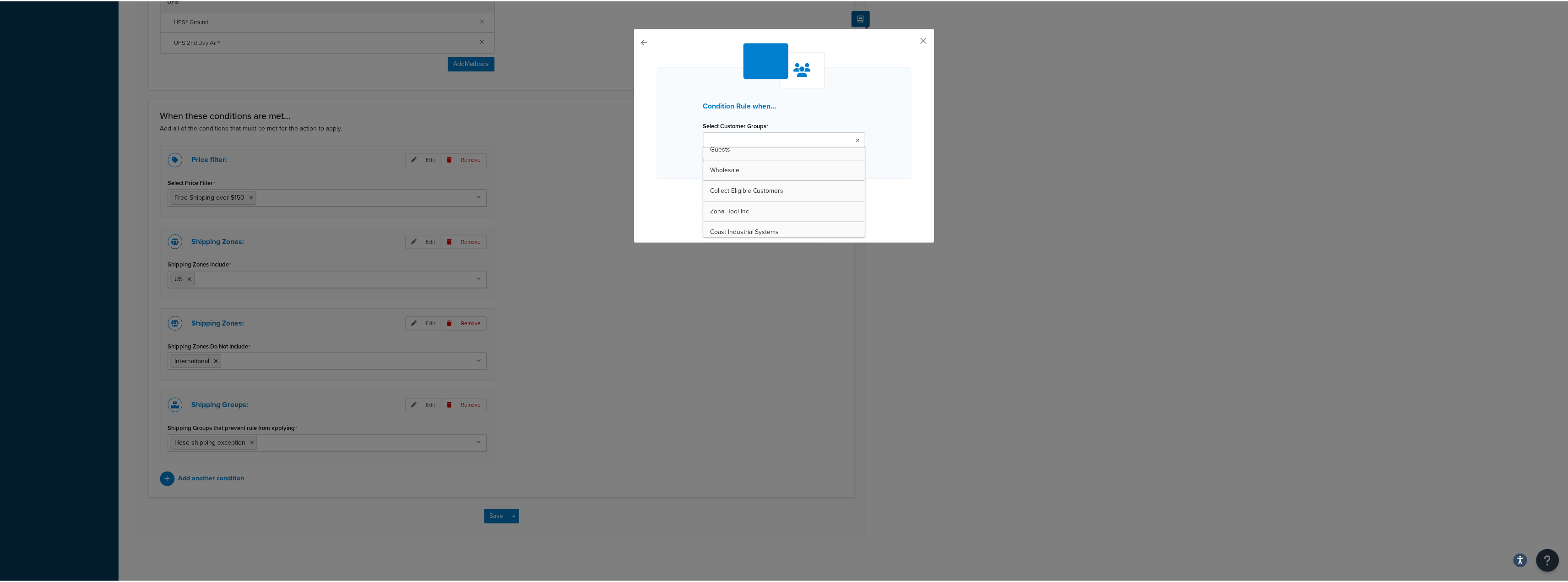
scroll to position [92, 0]
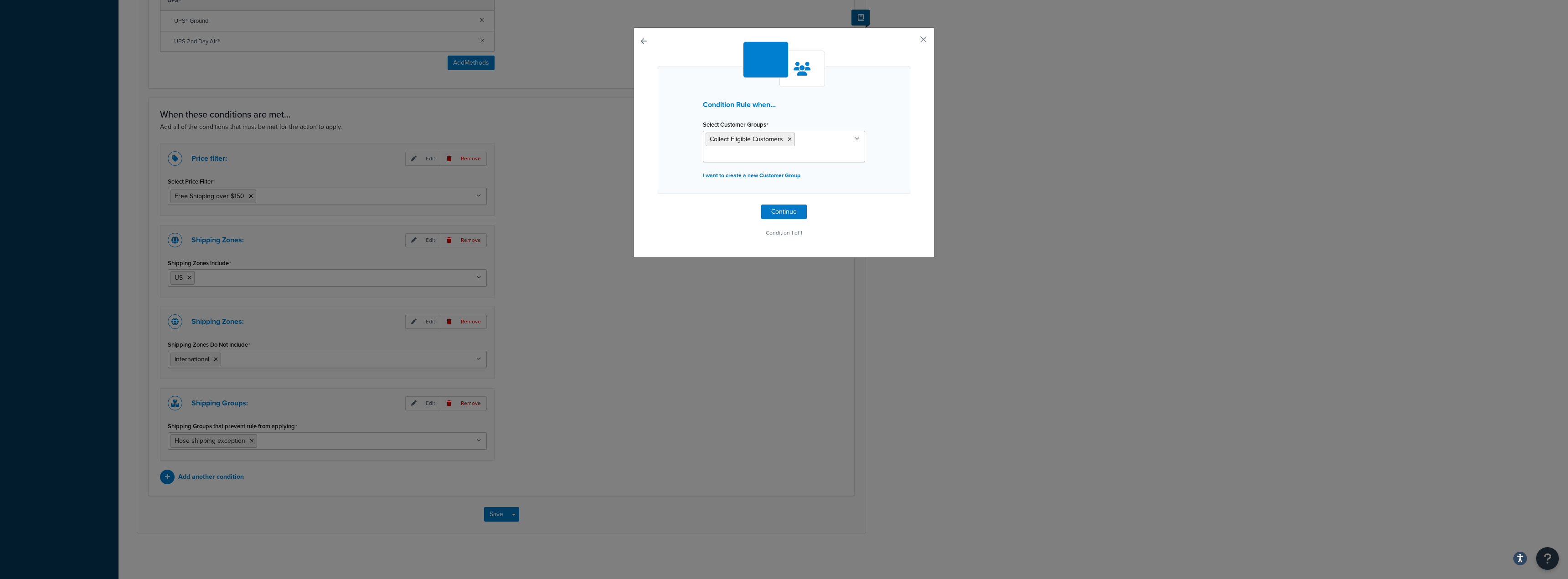
click at [495, 516] on div "Condition Rule when... Select Customer Groups Collect Eligible Customers DEALER…" at bounding box center [784, 290] width 1568 height 579
click at [783, 209] on button "Continue" at bounding box center [784, 212] width 46 height 15
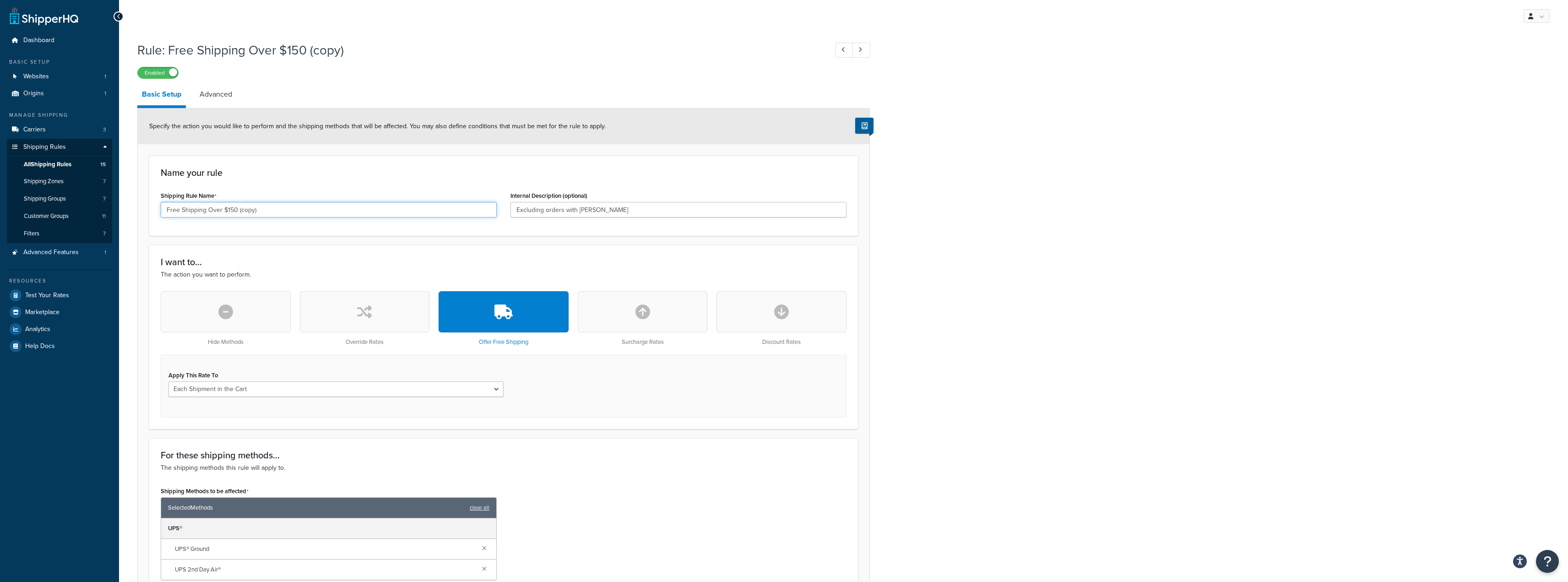
click at [303, 207] on input "Free Shipping Over $150 (copy)" at bounding box center [329, 209] width 336 height 15
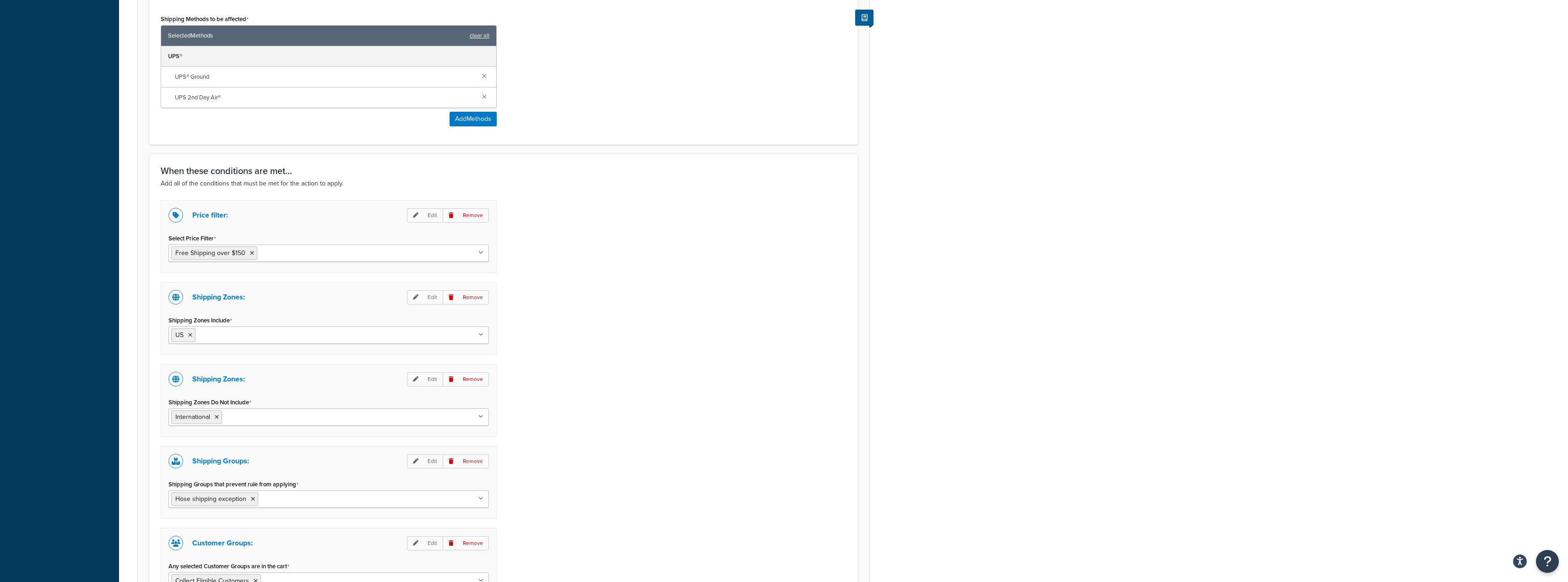
scroll to position [610, 0]
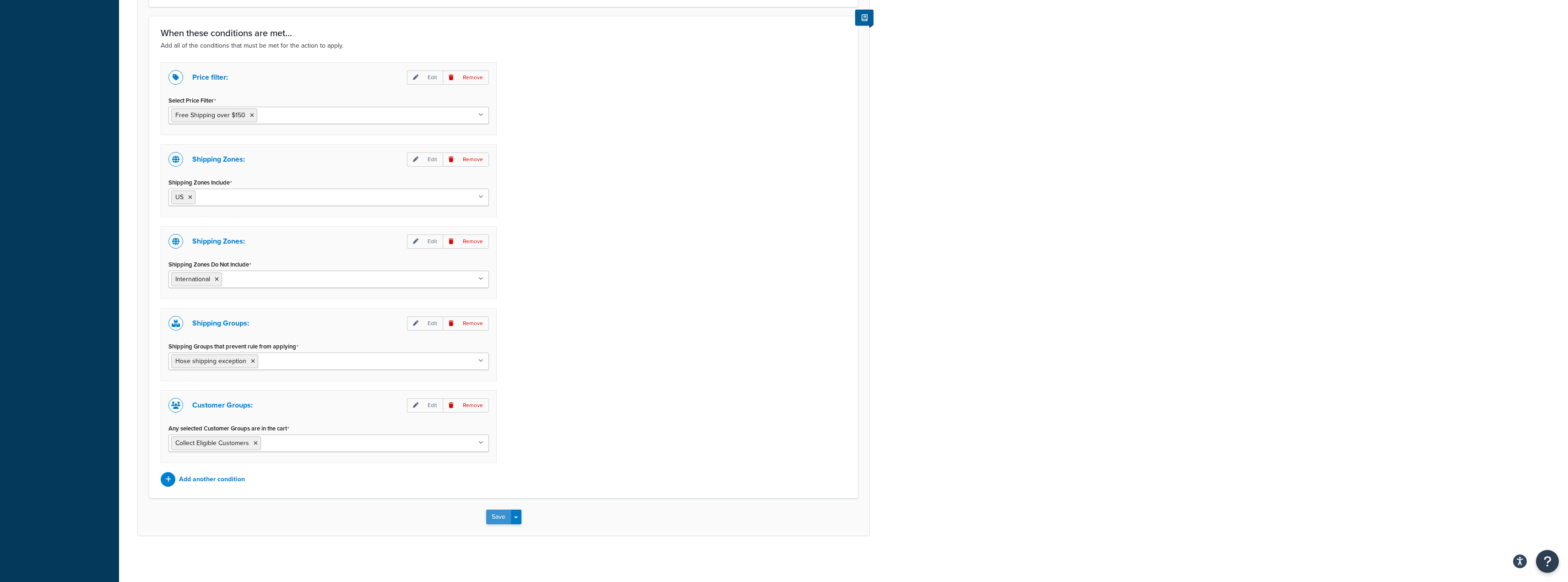
type input "Free Shipping Over $150 (incl Collect)"
click at [498, 517] on button "Save" at bounding box center [498, 517] width 24 height 15
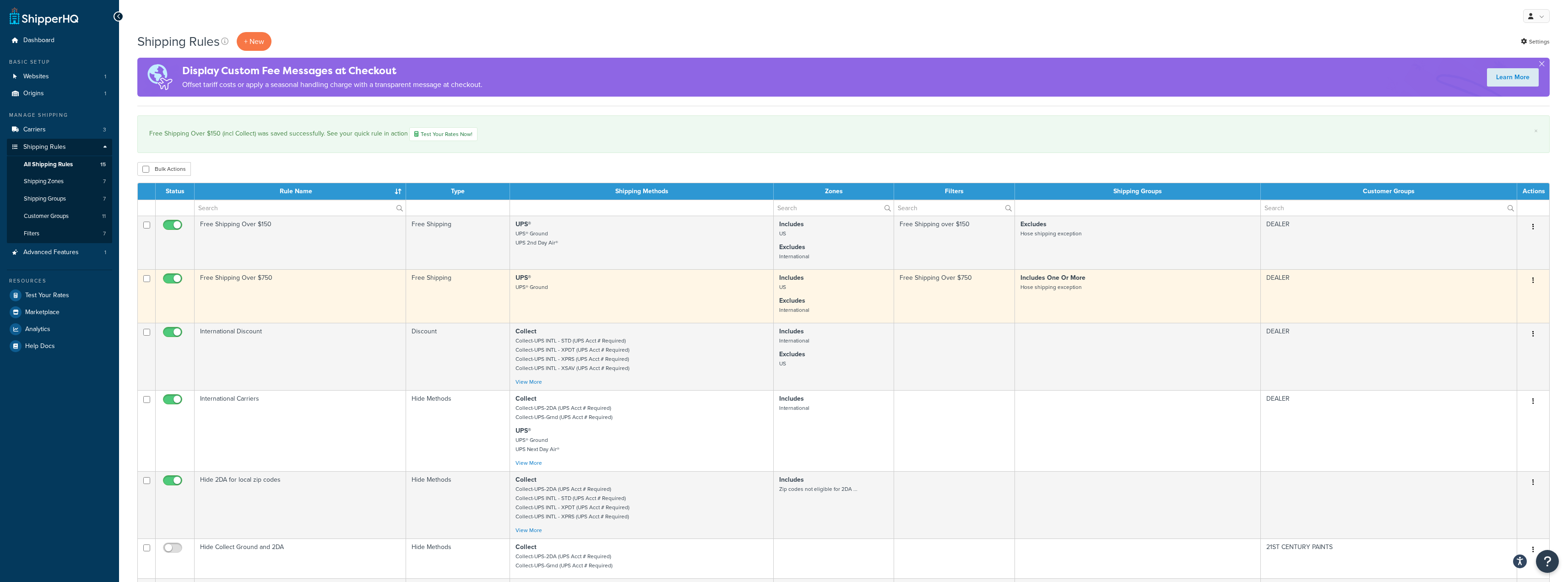
click at [307, 300] on td "Free Shipping Over $750" at bounding box center [300, 296] width 212 height 54
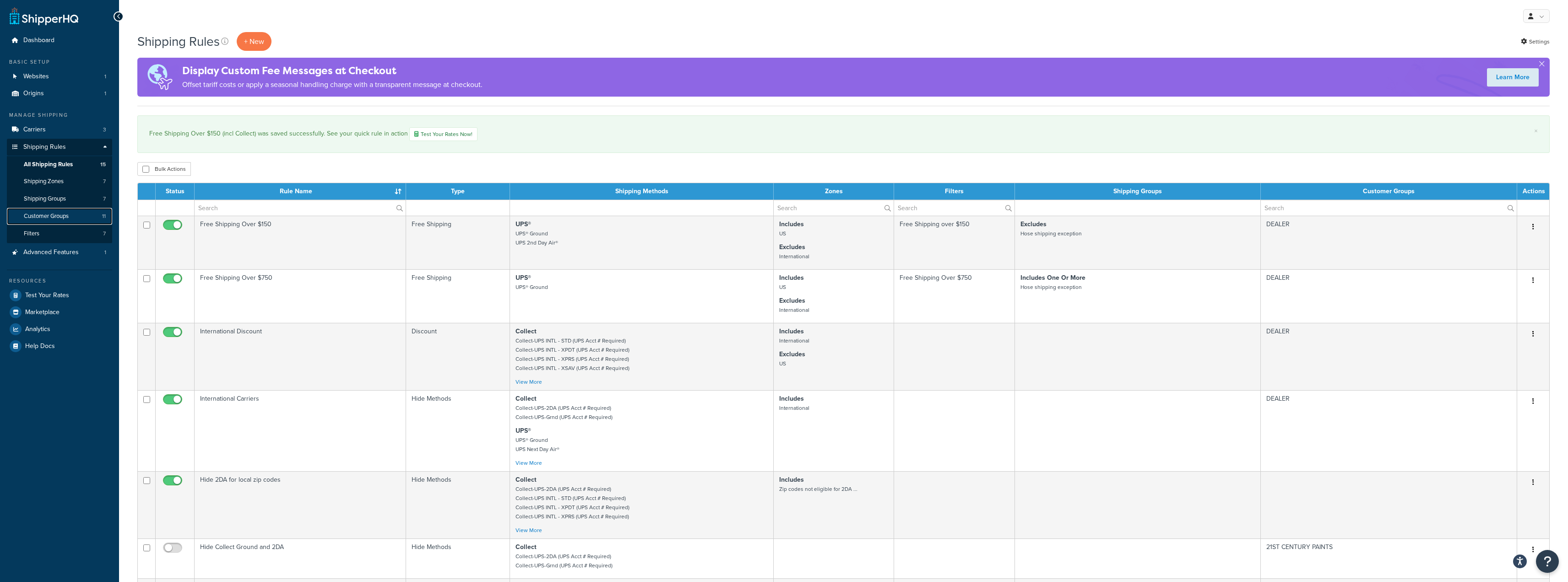
click at [48, 212] on span "Customer Groups" at bounding box center [46, 216] width 45 height 8
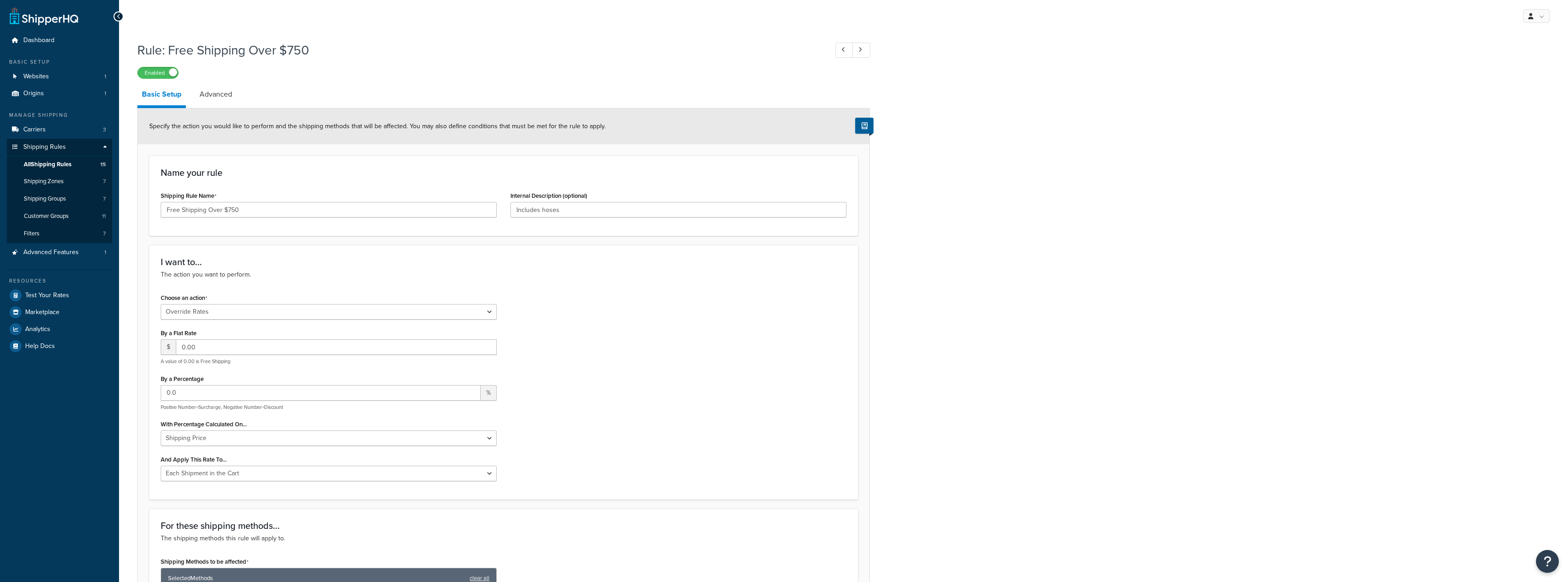
select select "OVERRIDE"
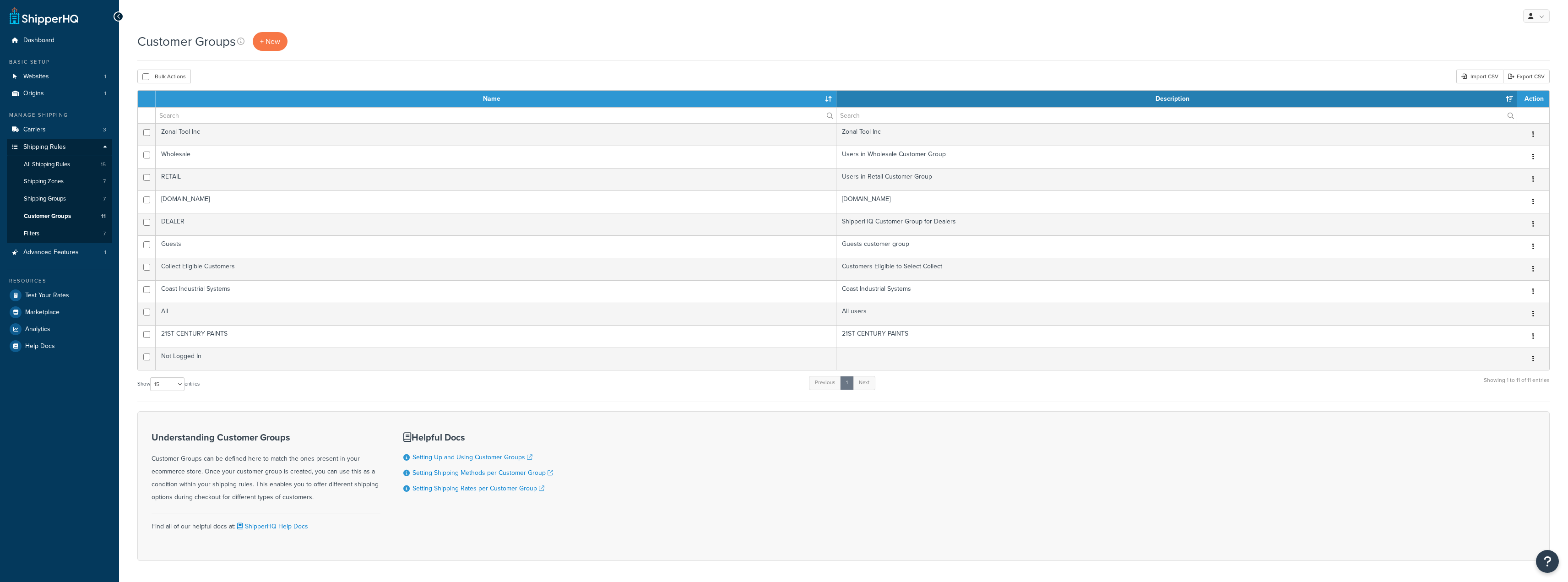
select select "15"
click at [63, 165] on span "All Shipping Rules" at bounding box center [47, 164] width 46 height 8
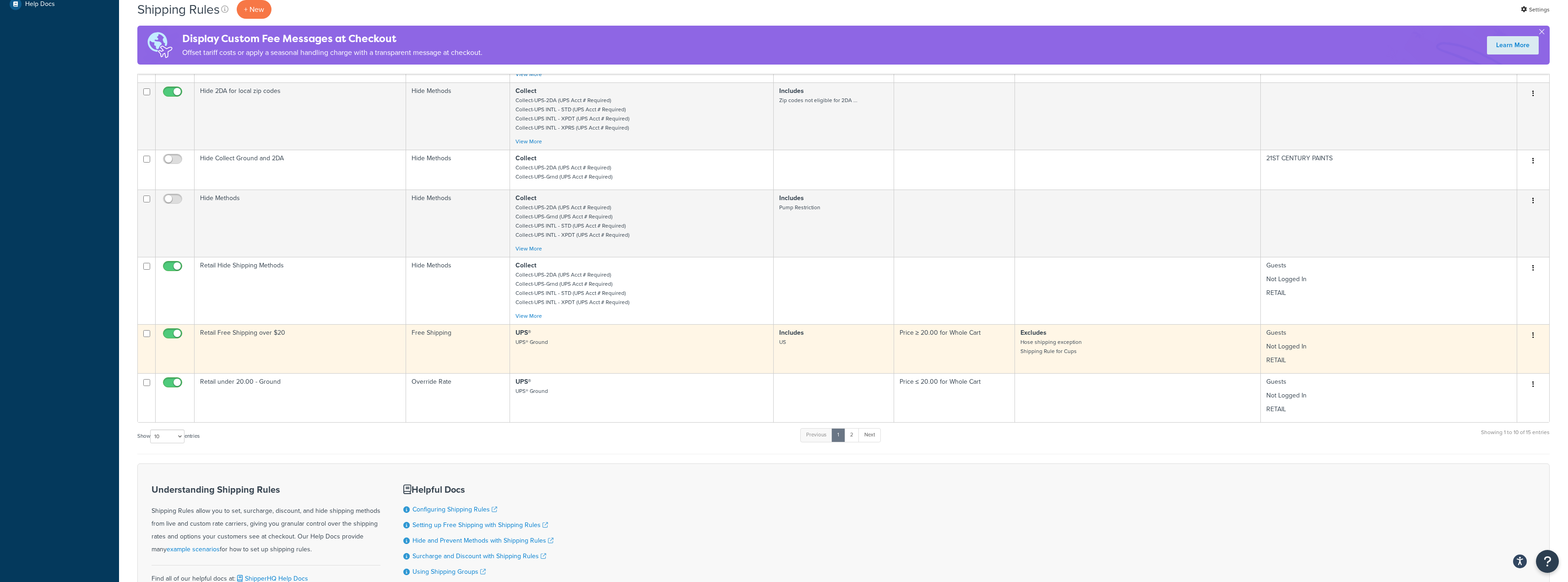
scroll to position [366, 0]
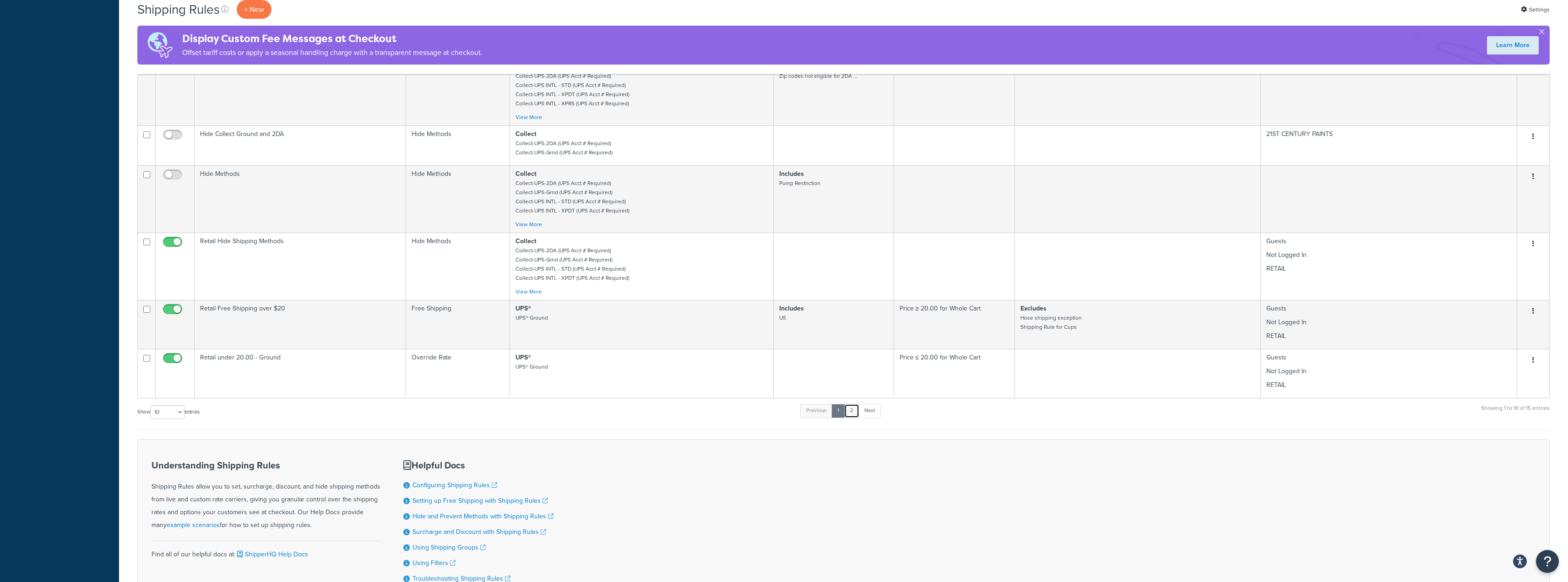
click at [856, 418] on link "2" at bounding box center [852, 410] width 15 height 13
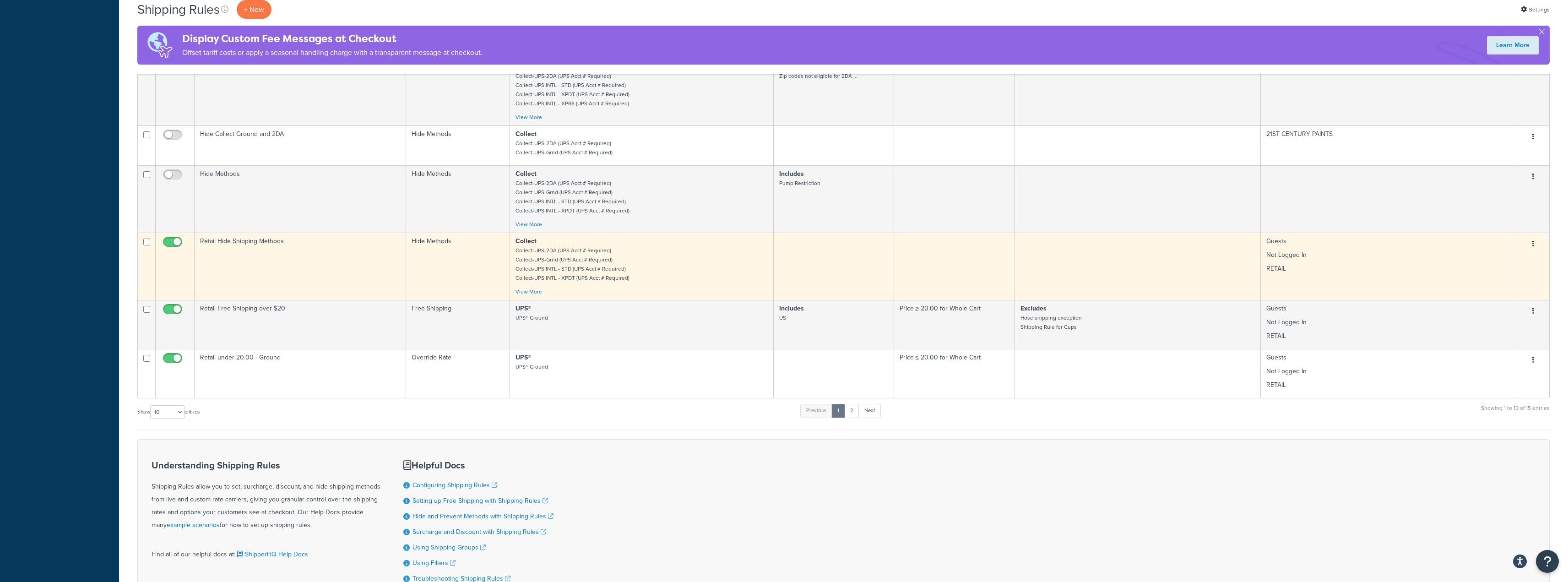
scroll to position [117, 0]
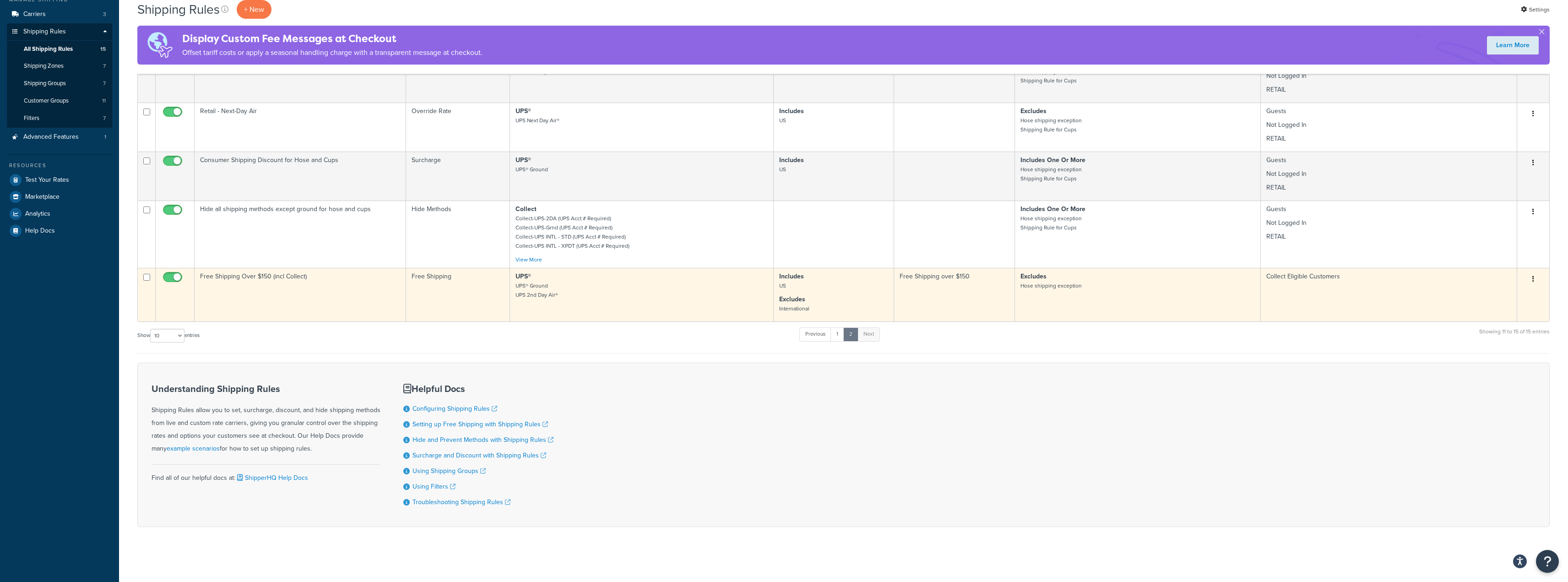
click at [293, 290] on td "Free Shipping Over $150 (incl Collect)" at bounding box center [300, 295] width 212 height 54
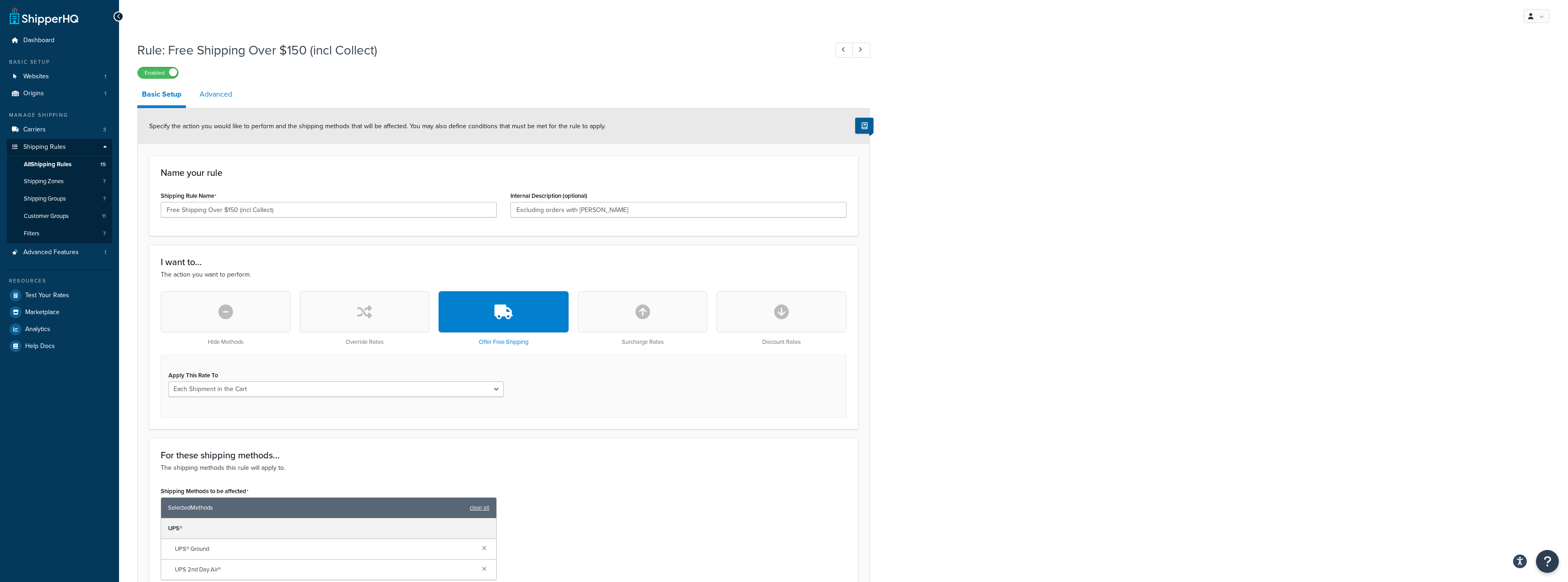
click at [212, 99] on link "Advanced" at bounding box center [216, 94] width 42 height 22
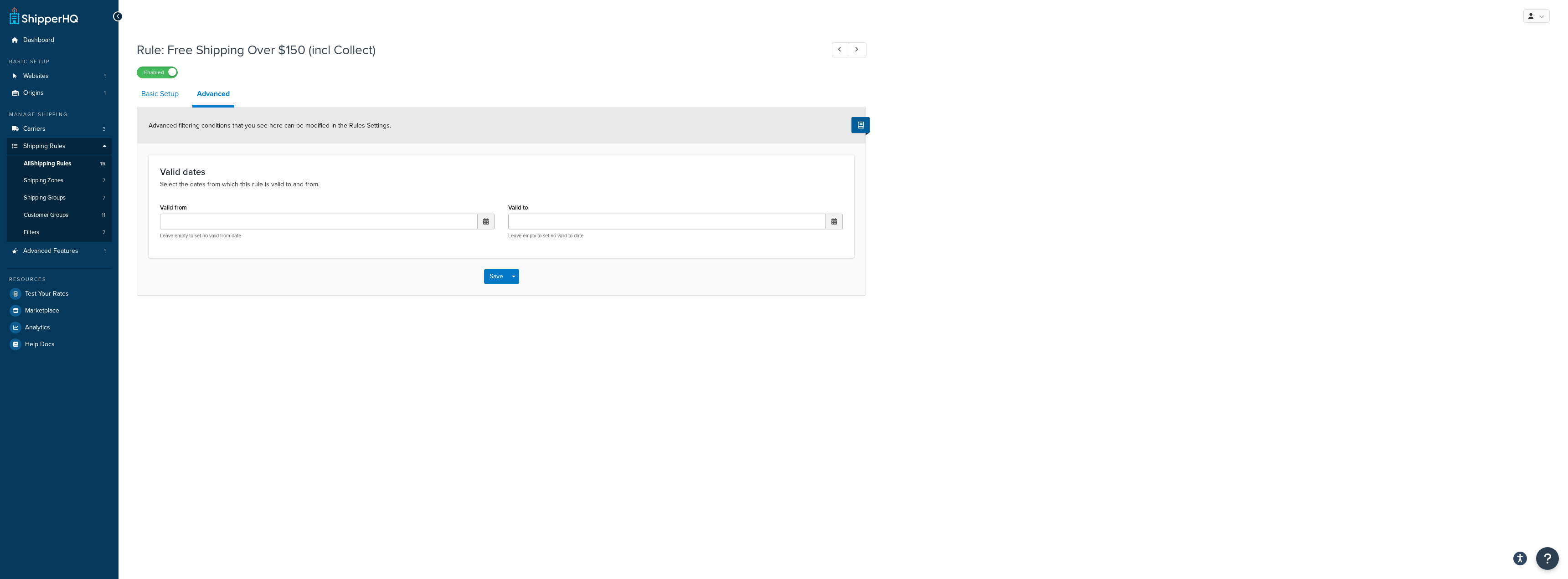
click at [160, 99] on link "Basic Setup" at bounding box center [160, 94] width 46 height 22
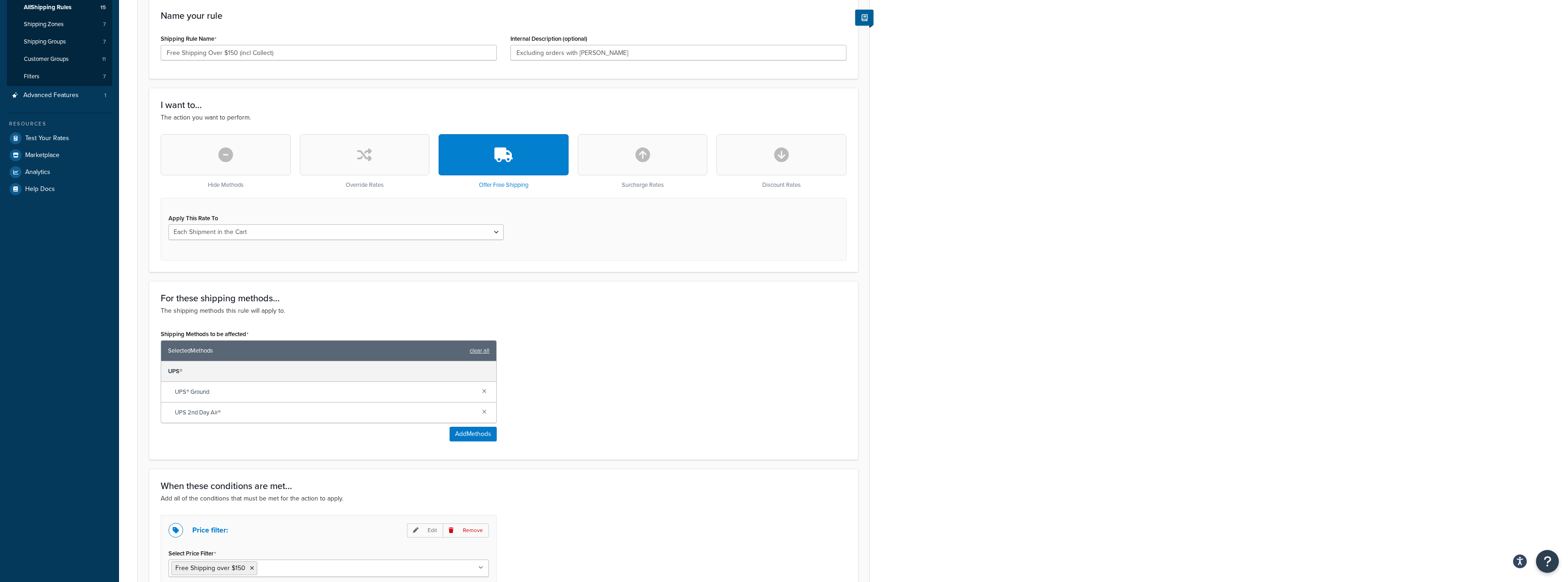
scroll to position [183, 0]
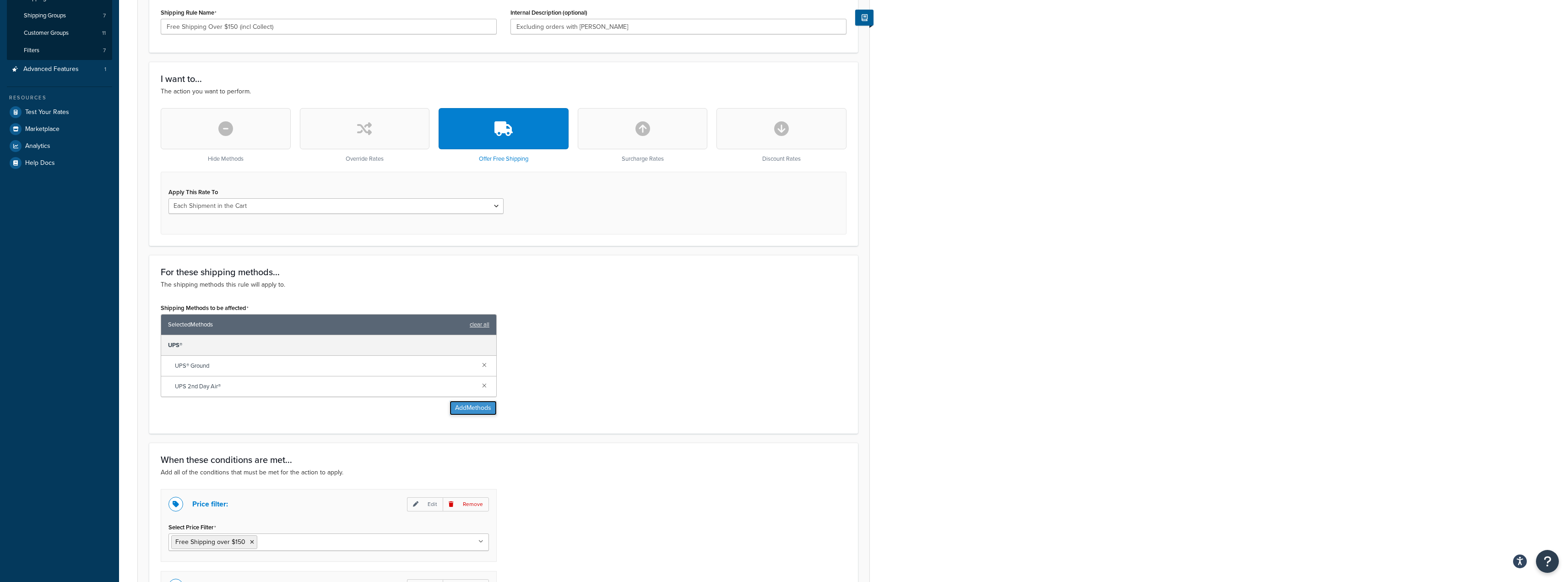
click at [491, 411] on button "Add Methods" at bounding box center [473, 408] width 47 height 15
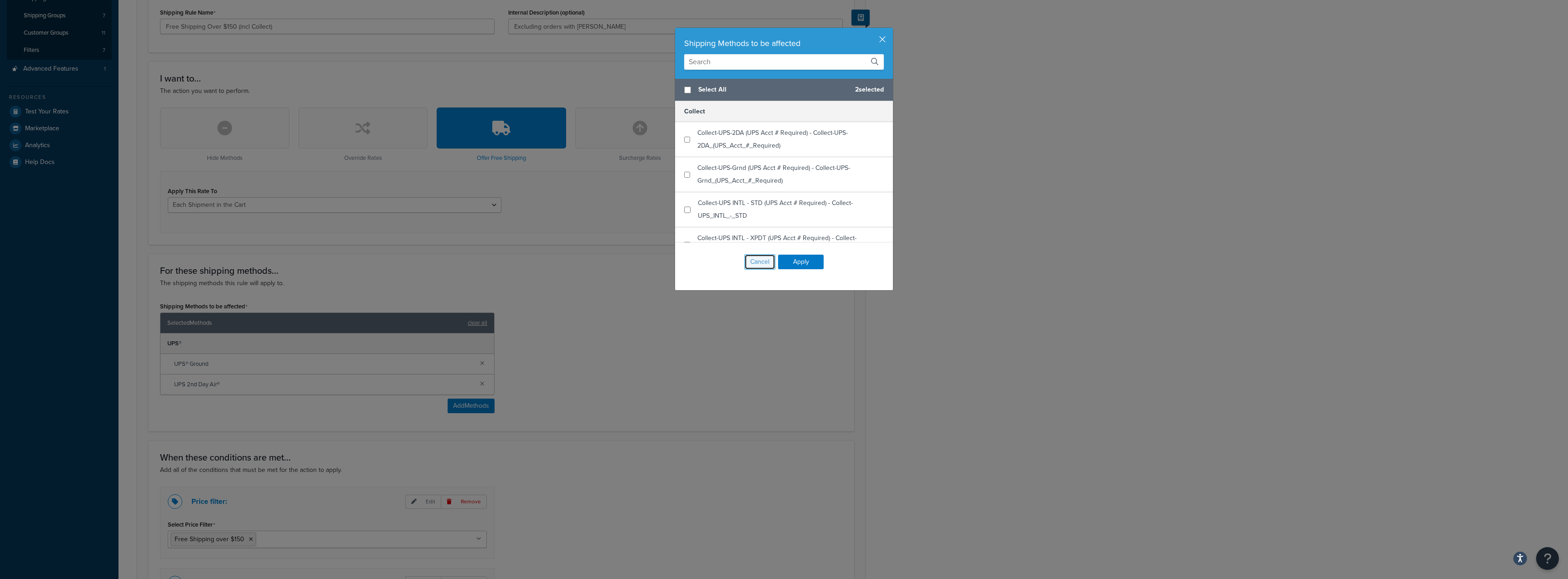
click at [758, 258] on button "Cancel" at bounding box center [760, 262] width 31 height 15
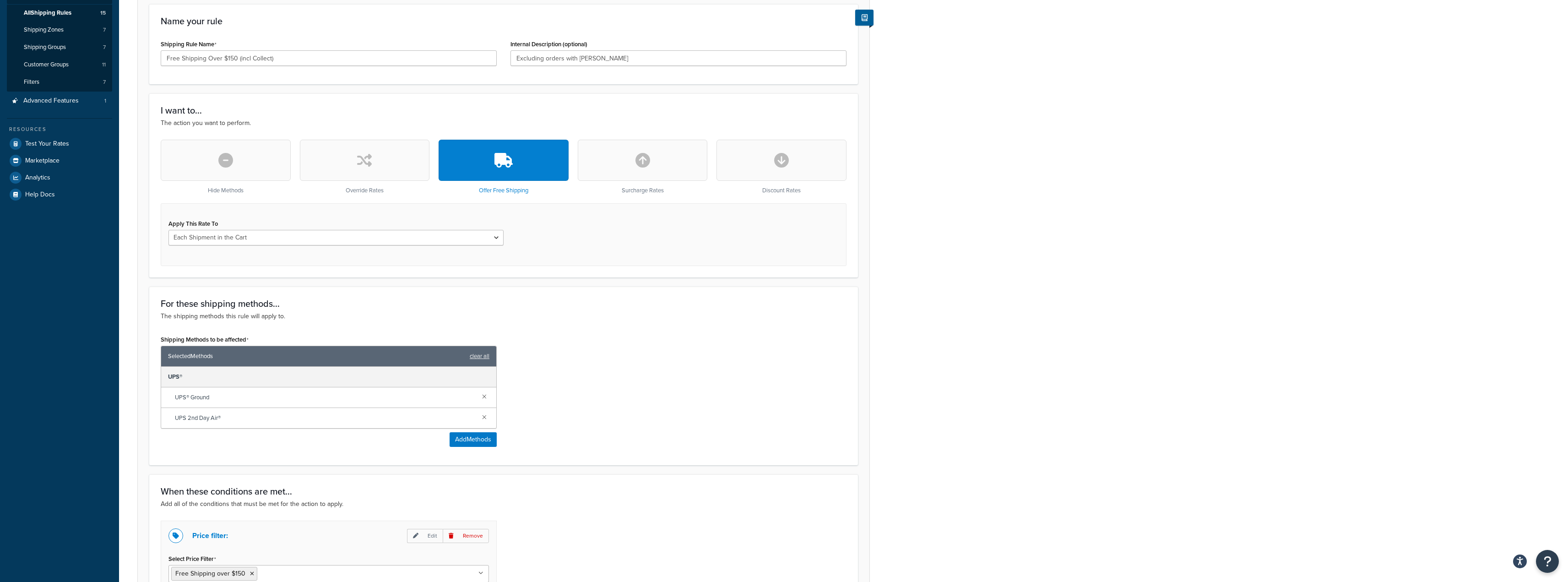
scroll to position [0, 0]
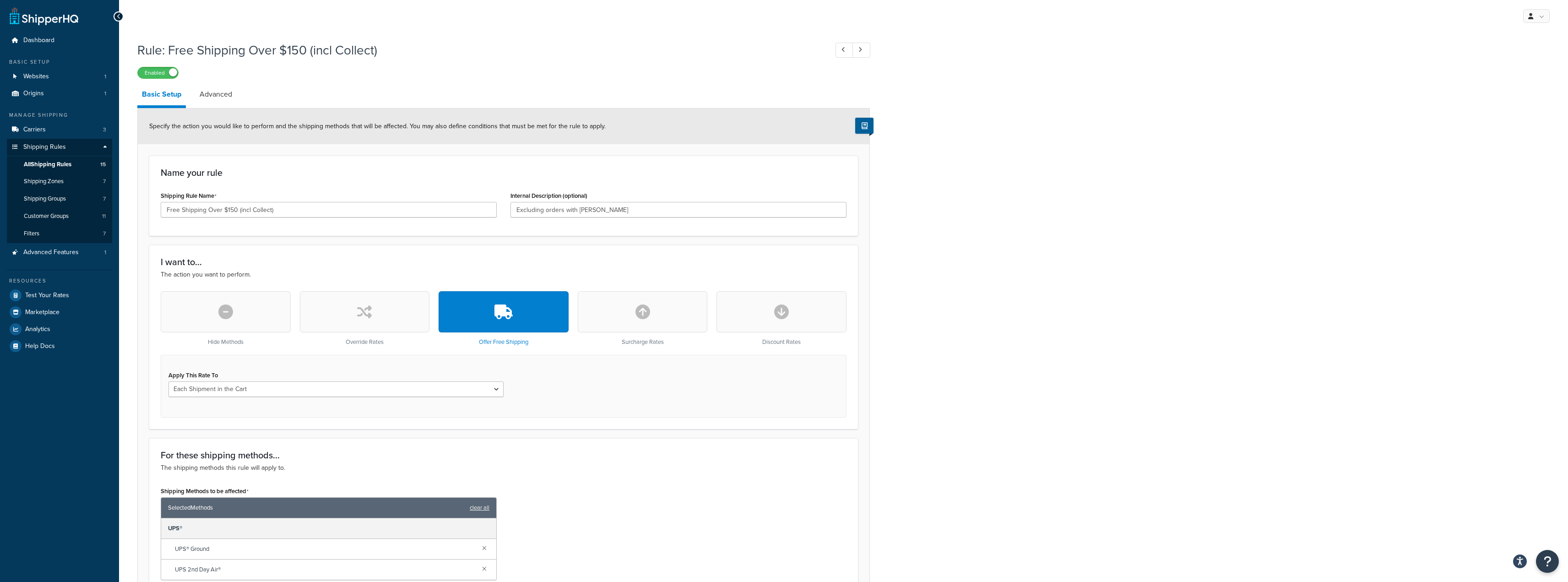
click at [236, 317] on button "button" at bounding box center [226, 311] width 130 height 41
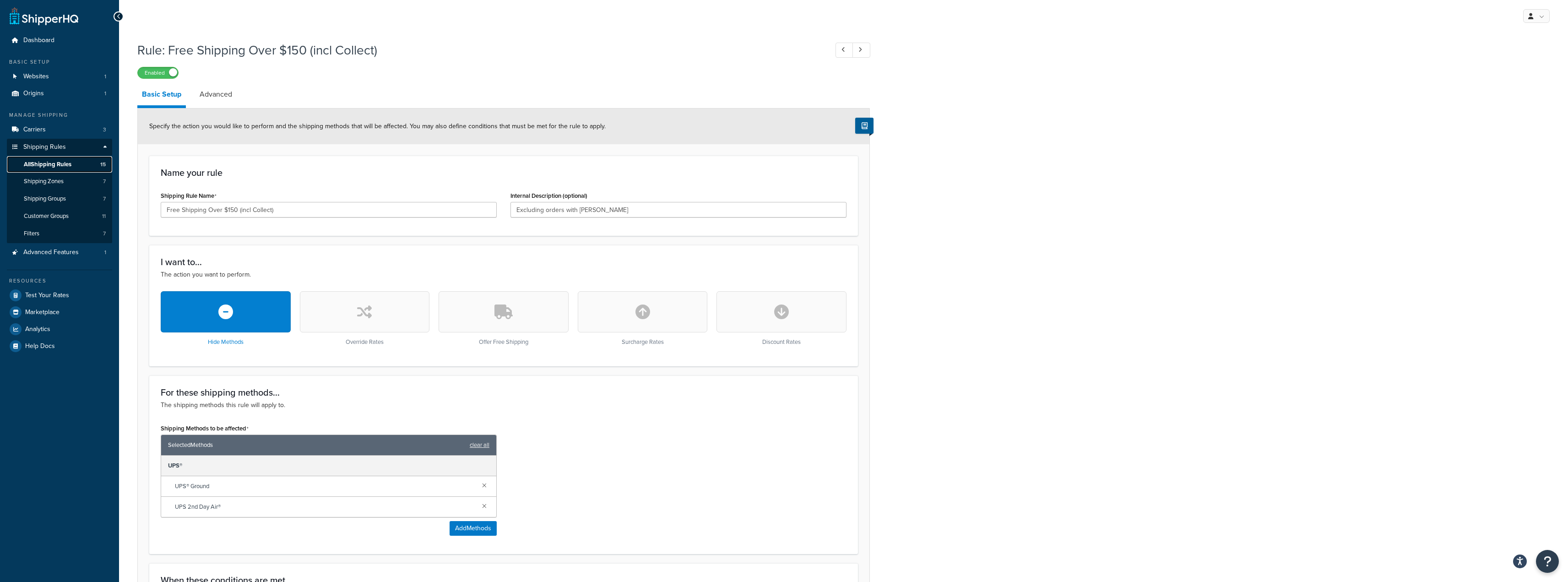
click at [67, 167] on span "All Shipping Rules" at bounding box center [48, 164] width 48 height 8
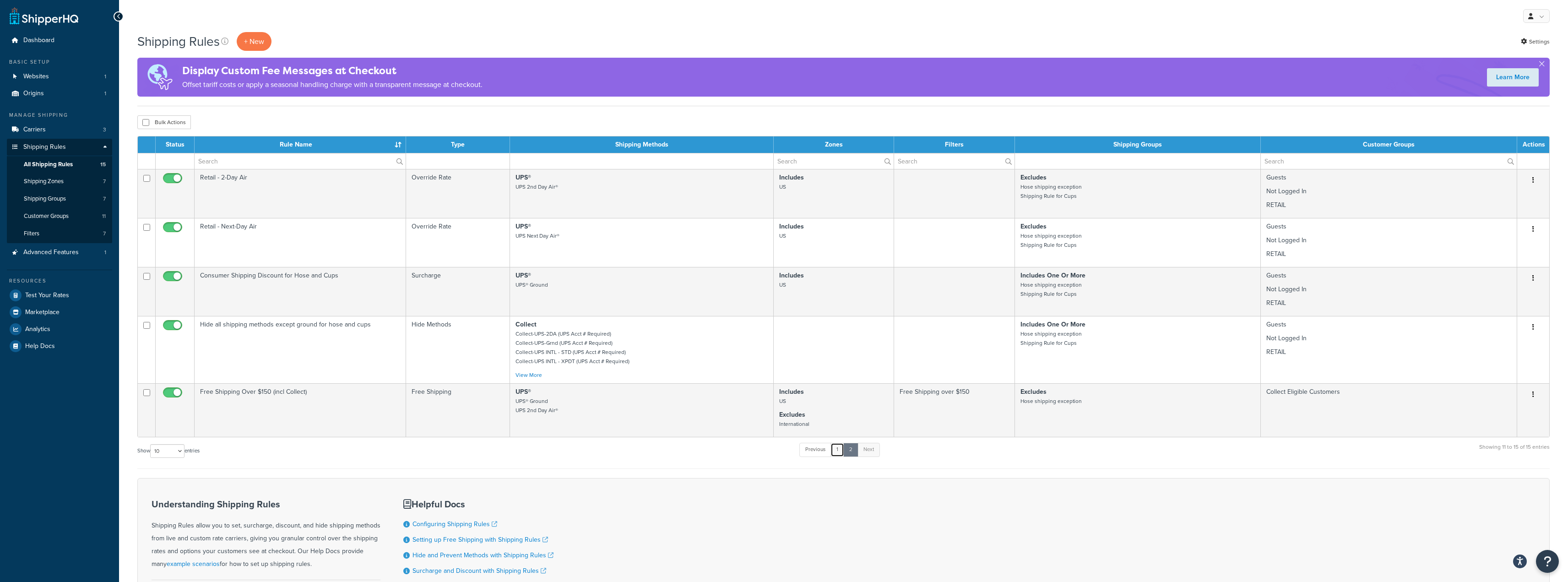
click at [841, 454] on link "1" at bounding box center [837, 449] width 13 height 13
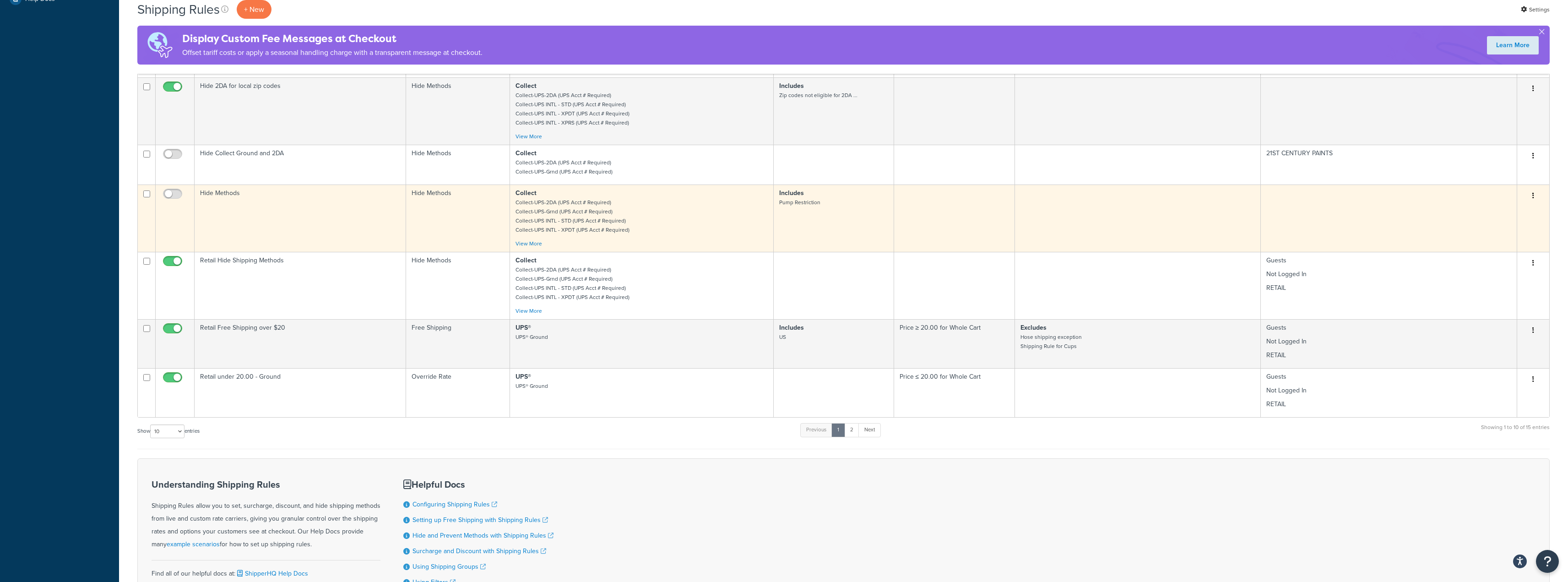
scroll to position [356, 0]
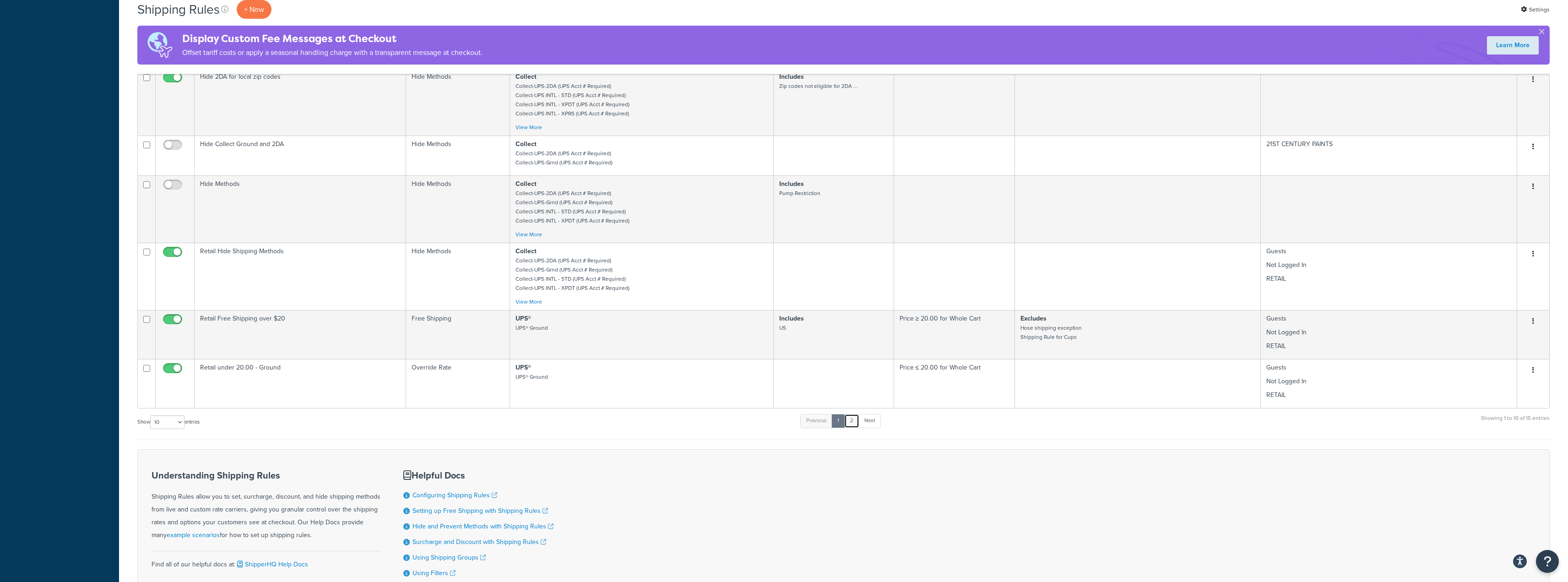
click at [853, 427] on link "2" at bounding box center [852, 421] width 15 height 13
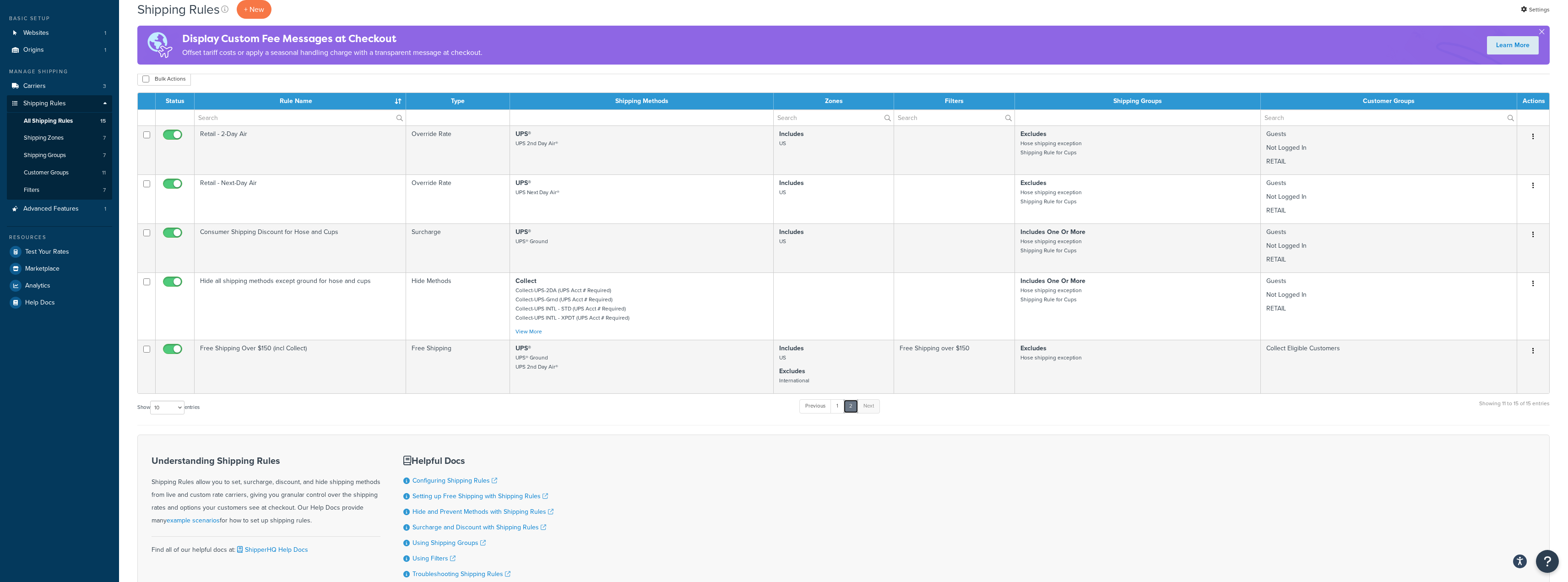
scroll to position [0, 0]
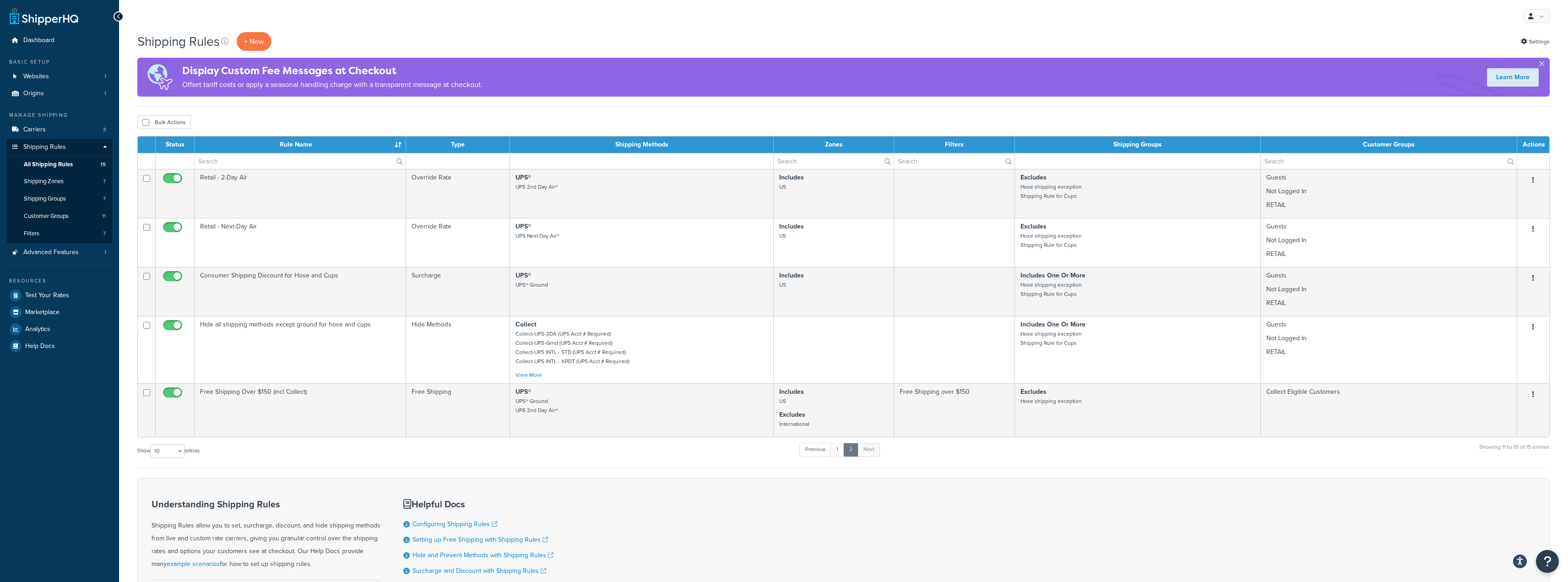
click at [664, 10] on div "My Profile Billing Global Settings Contact Us Logout" at bounding box center [844, 16] width 1449 height 32
click at [831, 449] on link "Previous" at bounding box center [815, 449] width 32 height 13
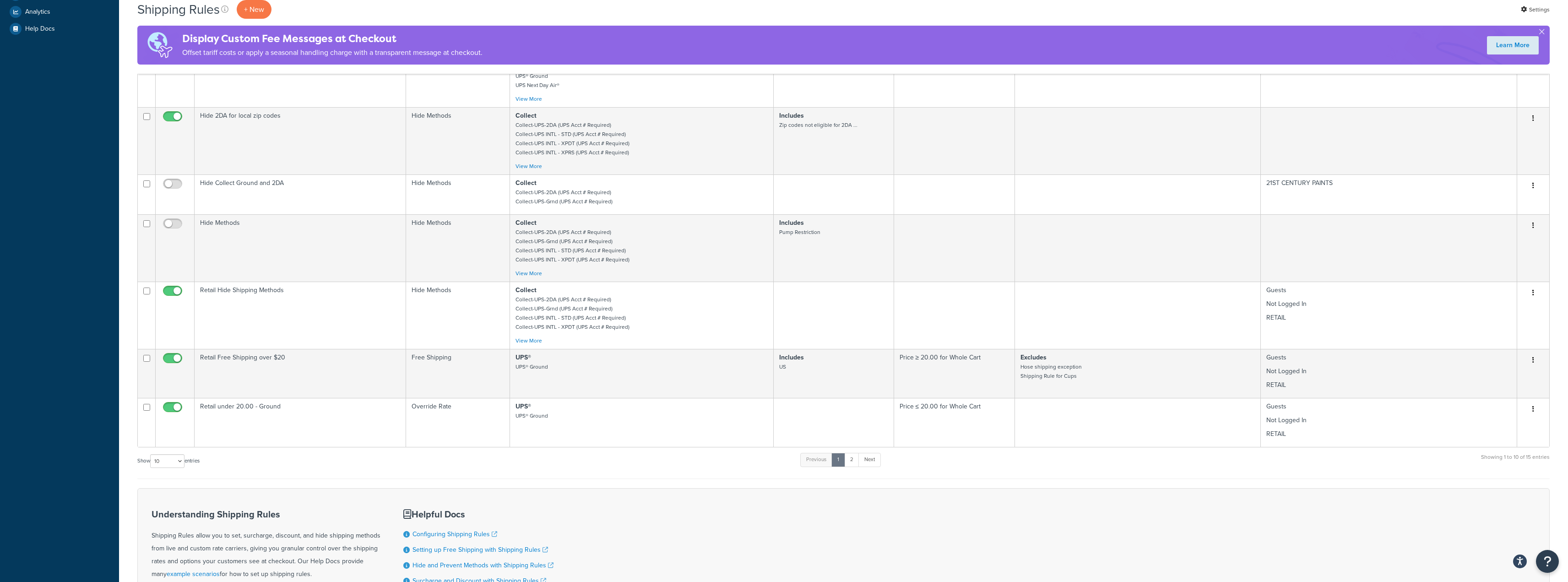
scroll to position [320, 0]
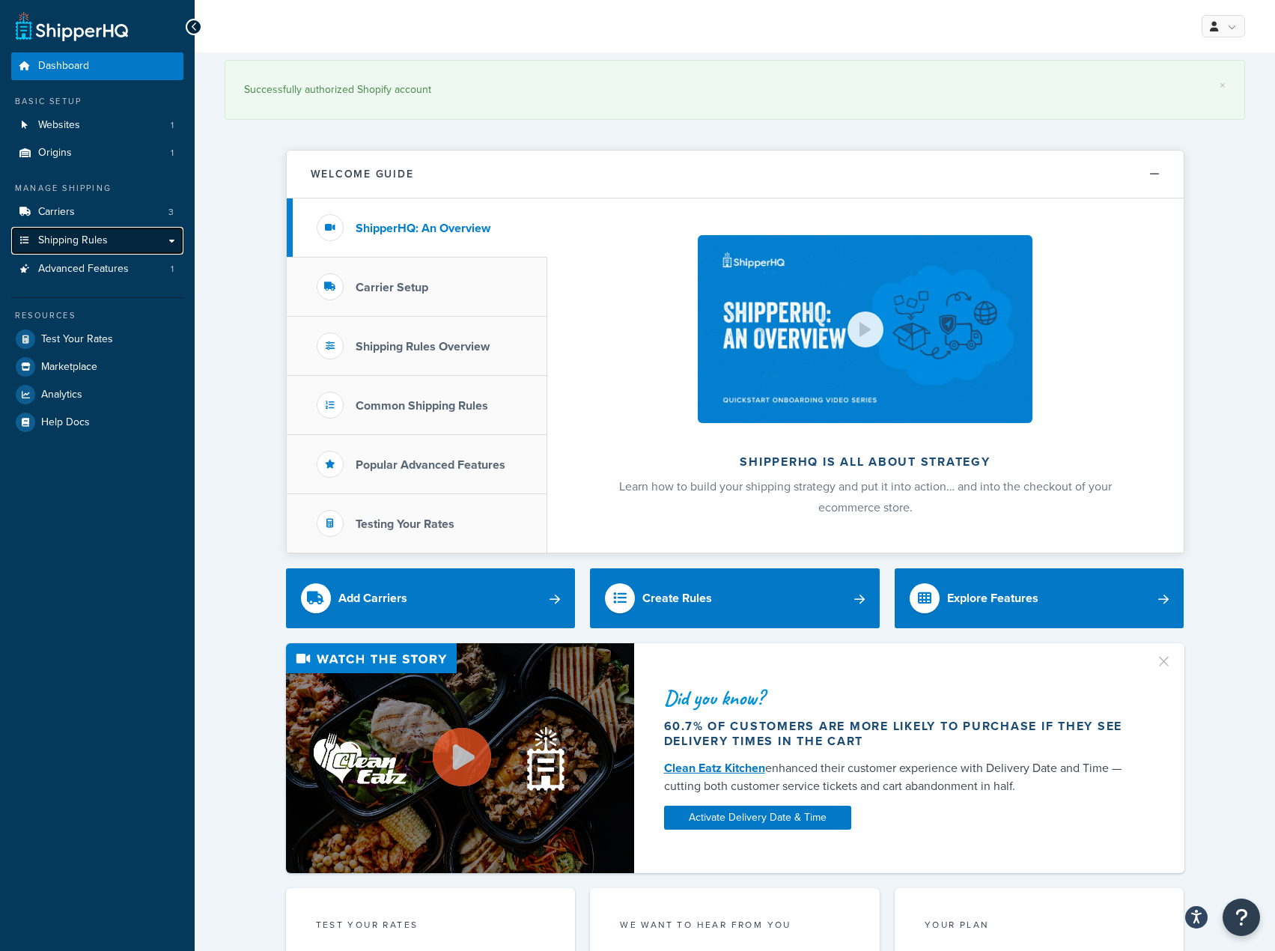
click at [72, 237] on span "Shipping Rules" at bounding box center [73, 240] width 70 height 13
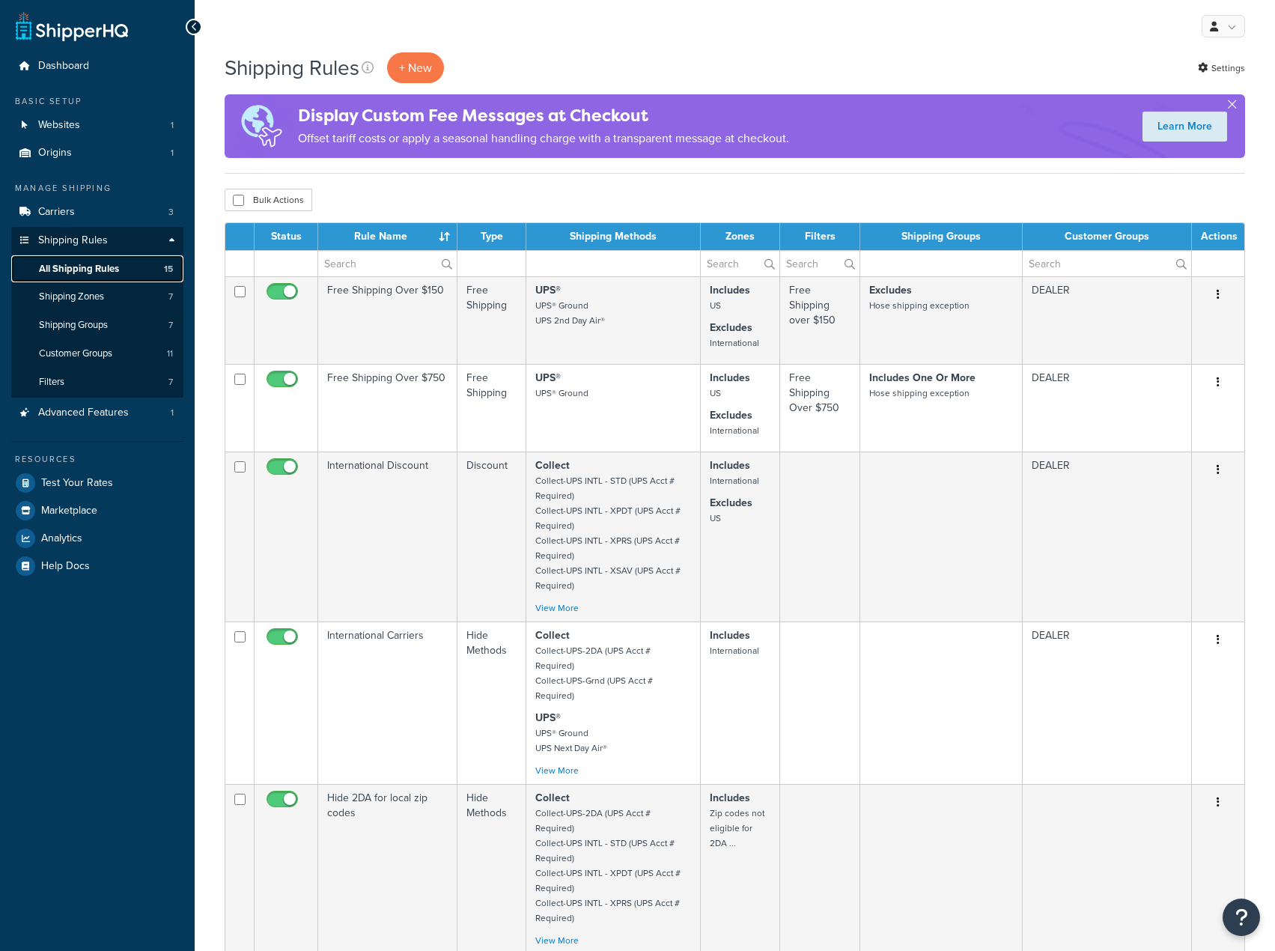
click at [81, 263] on span "All Shipping Rules" at bounding box center [79, 269] width 80 height 13
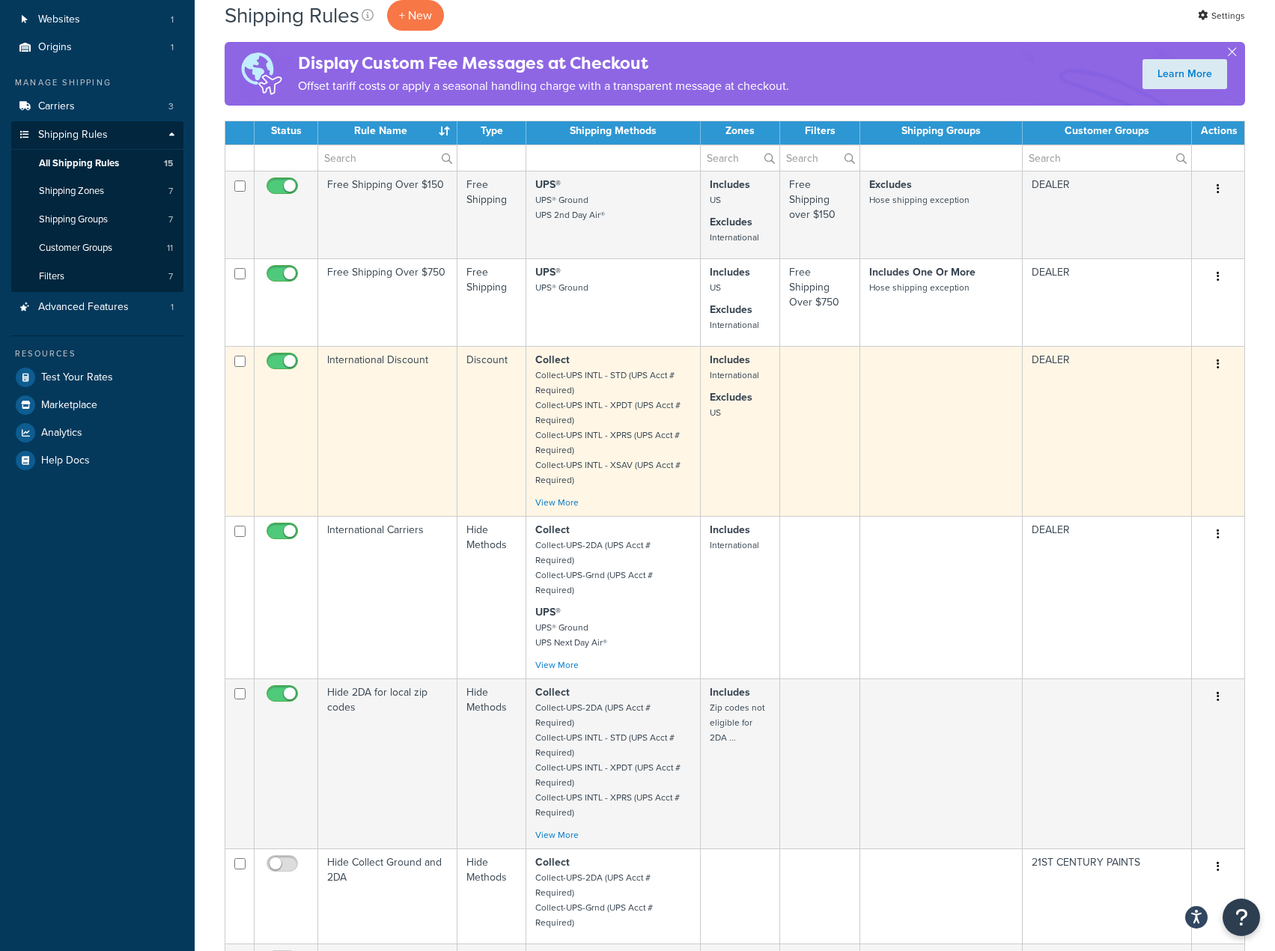
scroll to position [150, 0]
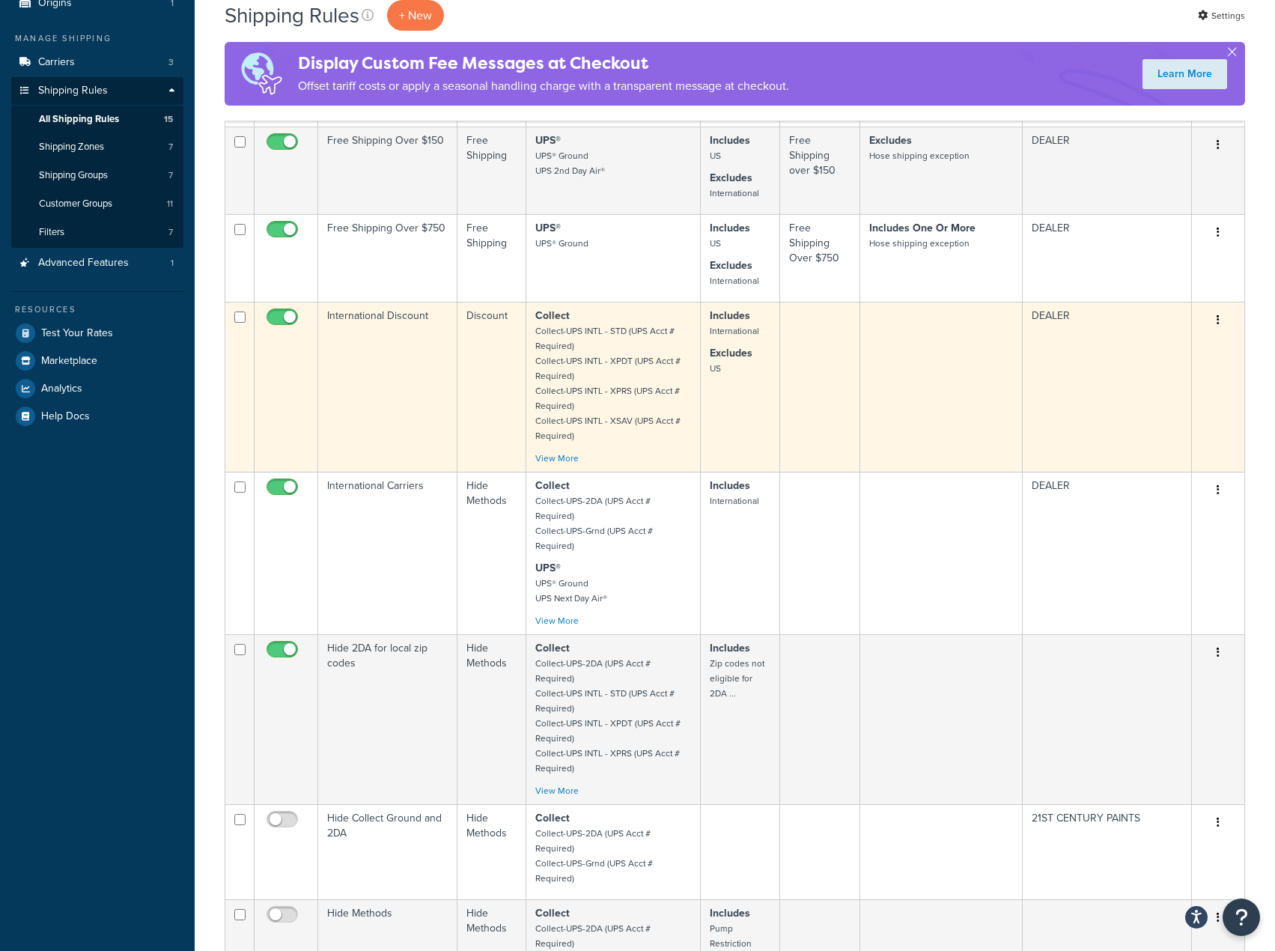
click at [562, 454] on div "Collect Collect-UPS INTL - STD (UPS Acct # Required) Collect-UPS INTL - XPDT (U…" at bounding box center [613, 387] width 156 height 157
click at [562, 457] on link "View More" at bounding box center [556, 458] width 43 height 13
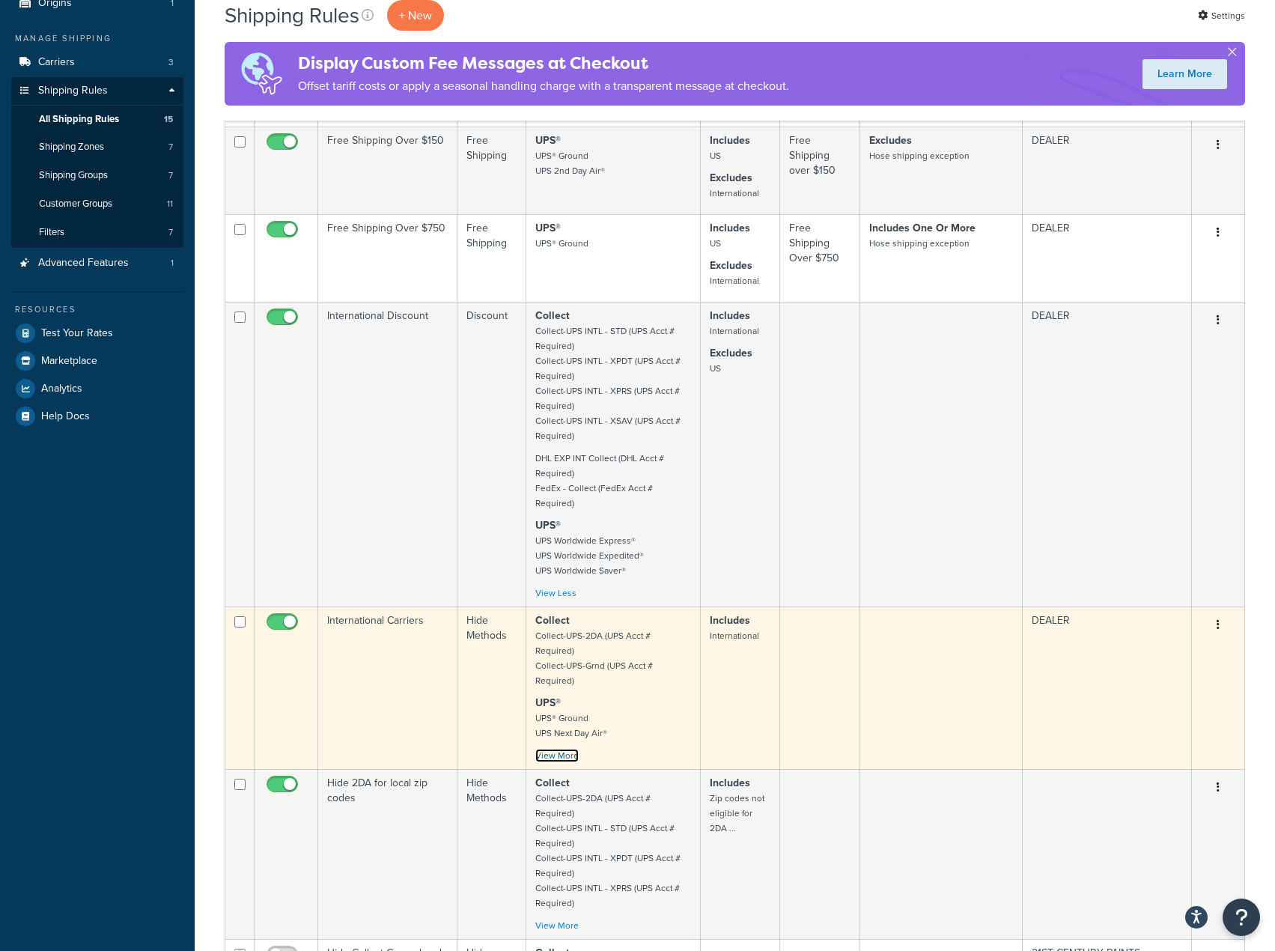
click at [562, 749] on link "View More" at bounding box center [556, 755] width 43 height 13
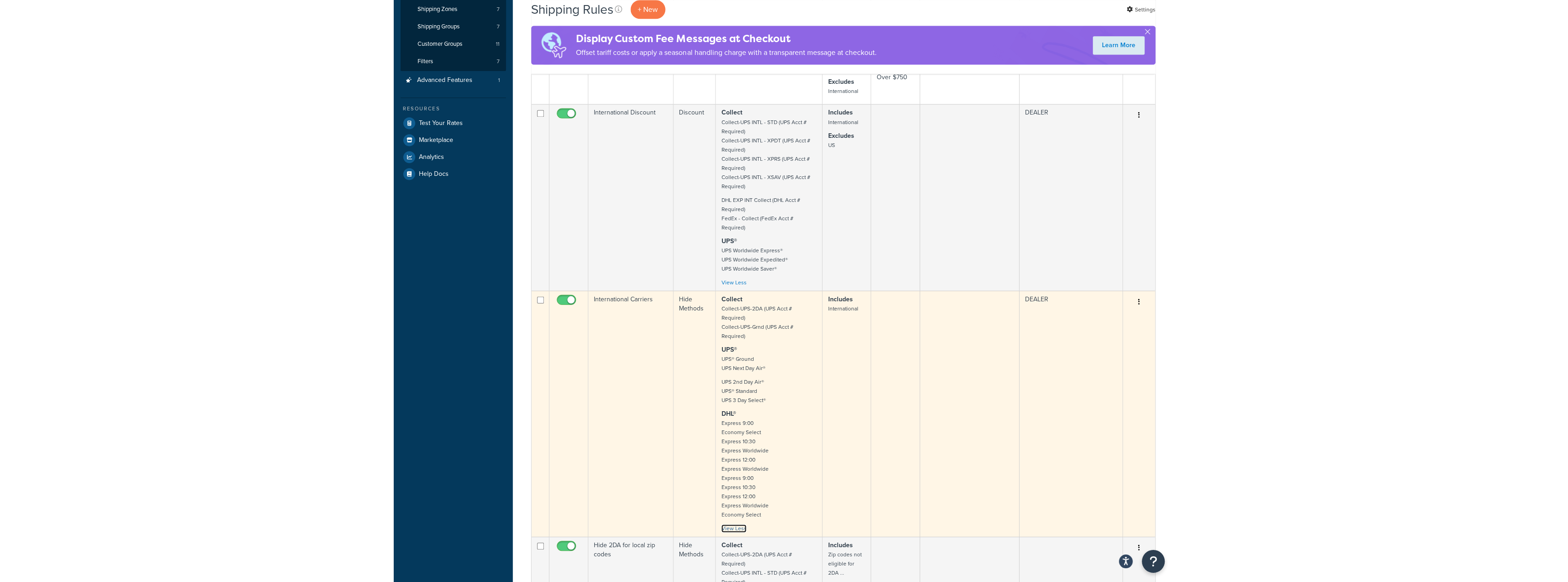
scroll to position [183, 0]
